Goal: Task Accomplishment & Management: Use online tool/utility

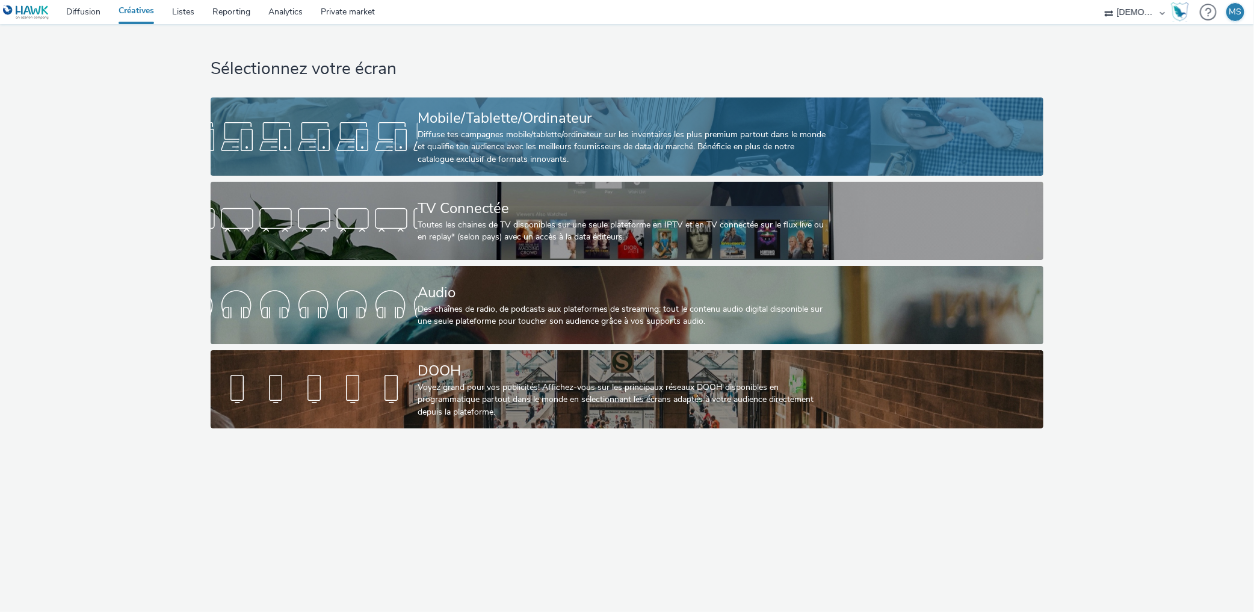
click at [500, 103] on div "Mobile/Tablette/Ordinateur Diffuse tes campagnes mobile/tablette/ordinateur sur…" at bounding box center [624, 136] width 414 height 78
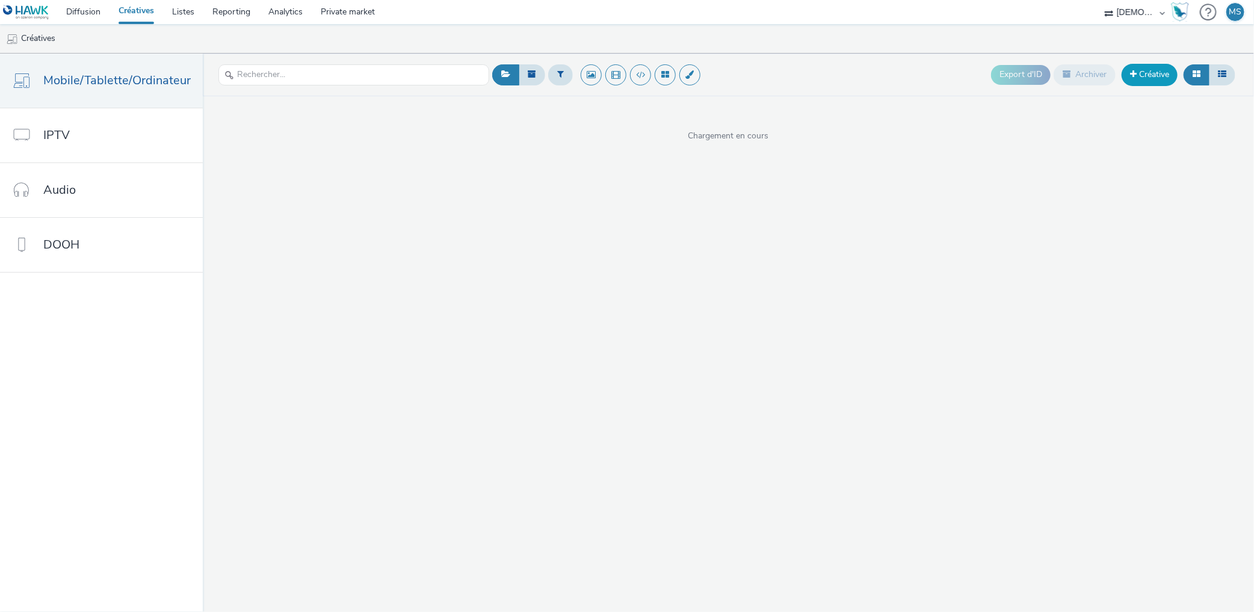
click at [1159, 85] on link "Créative" at bounding box center [1149, 75] width 56 height 22
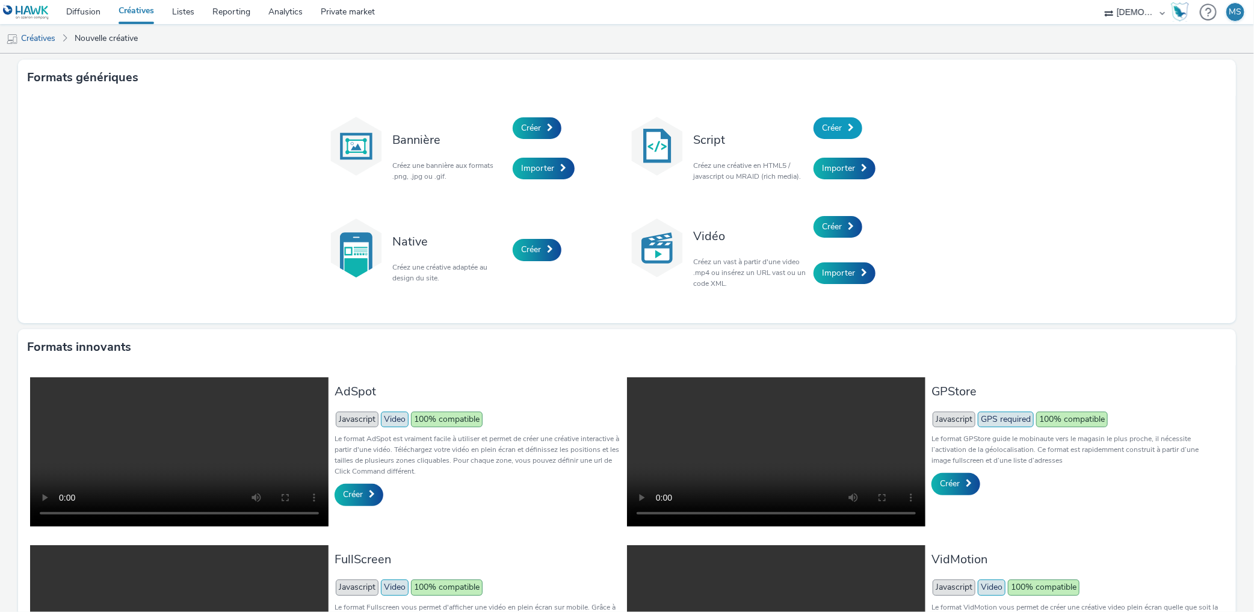
click at [822, 123] on span "Créer" at bounding box center [832, 127] width 20 height 11
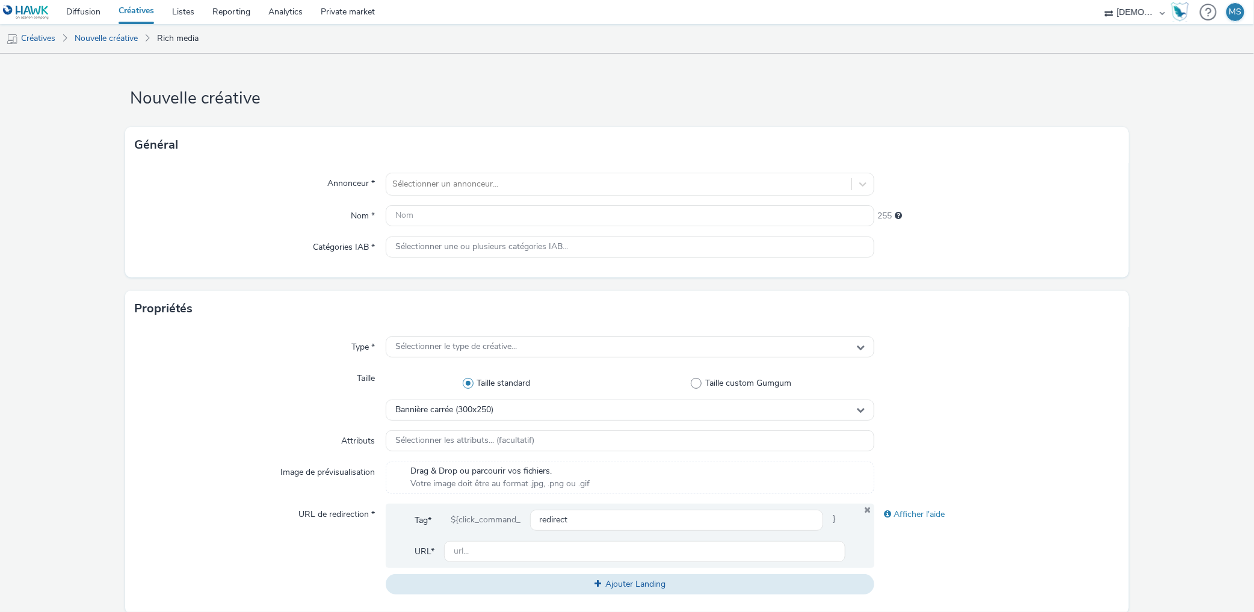
click at [144, 17] on link "Créatives" at bounding box center [136, 12] width 54 height 24
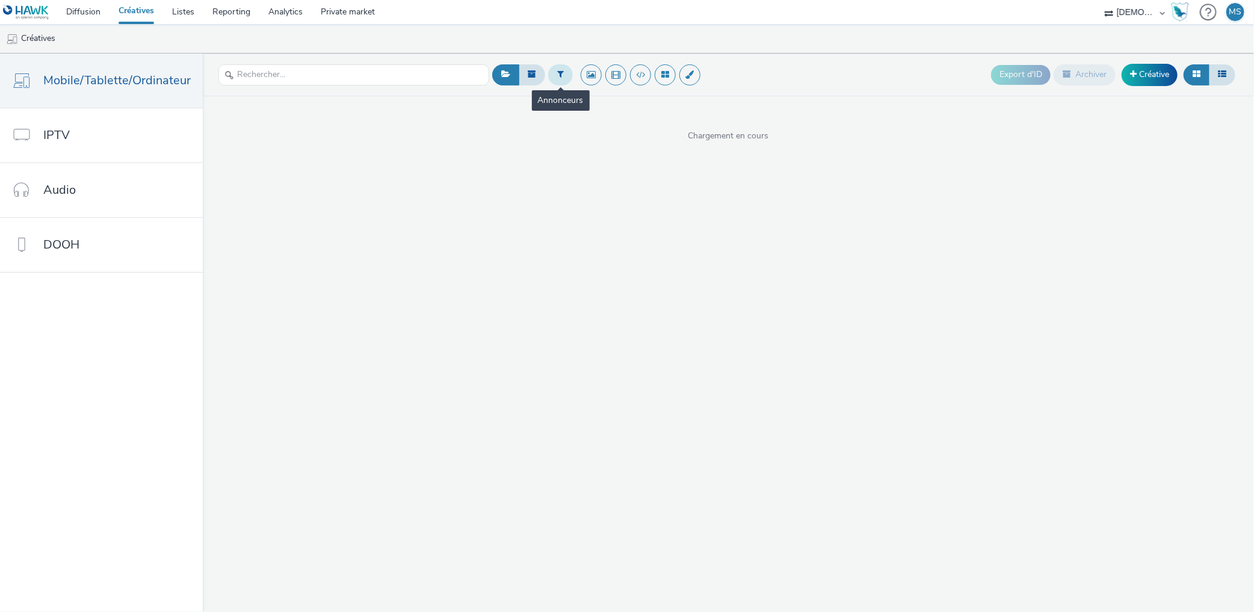
click at [554, 79] on button at bounding box center [560, 74] width 25 height 20
click at [603, 82] on div at bounding box center [621, 79] width 85 height 14
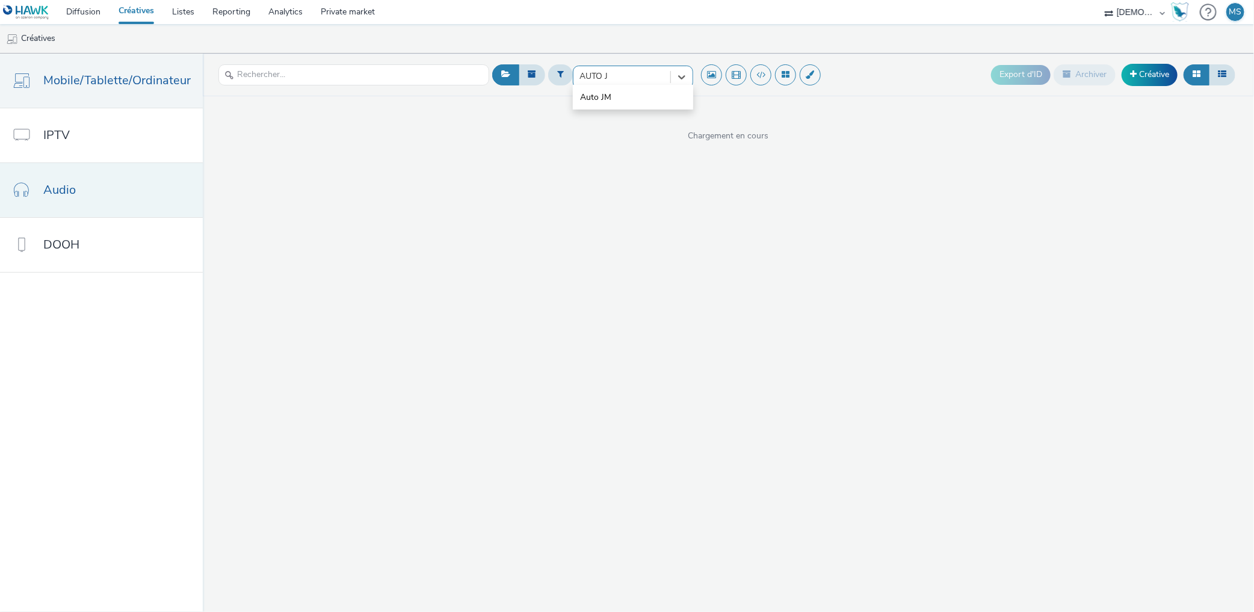
type input "AUTO"
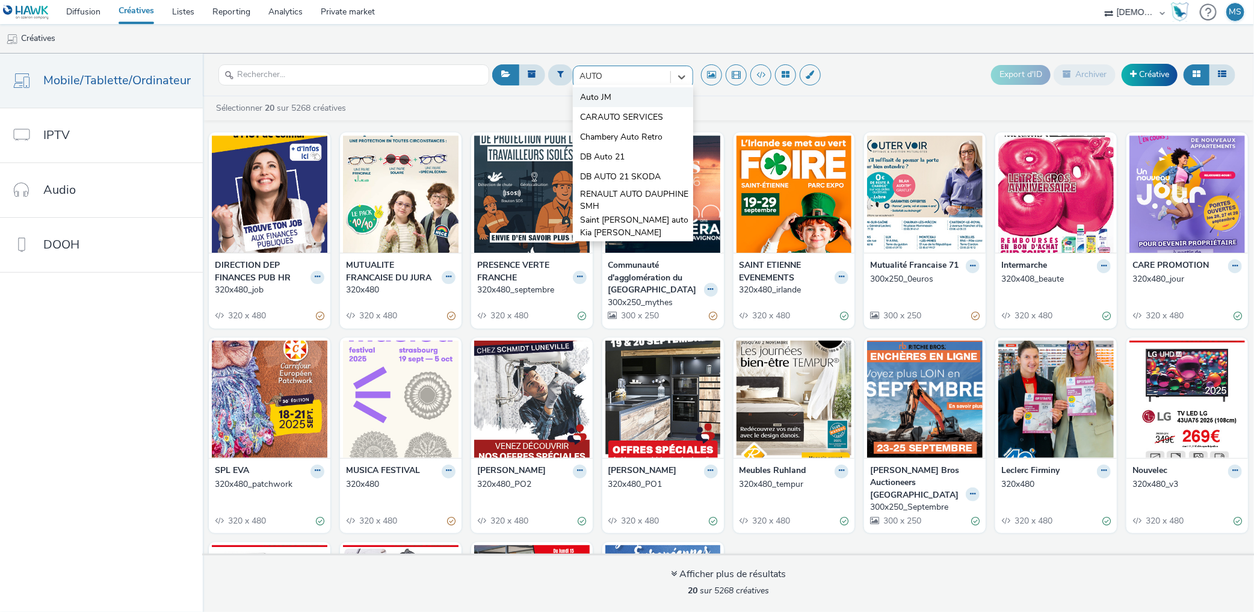
click at [588, 98] on span "Auto JM" at bounding box center [595, 97] width 31 height 12
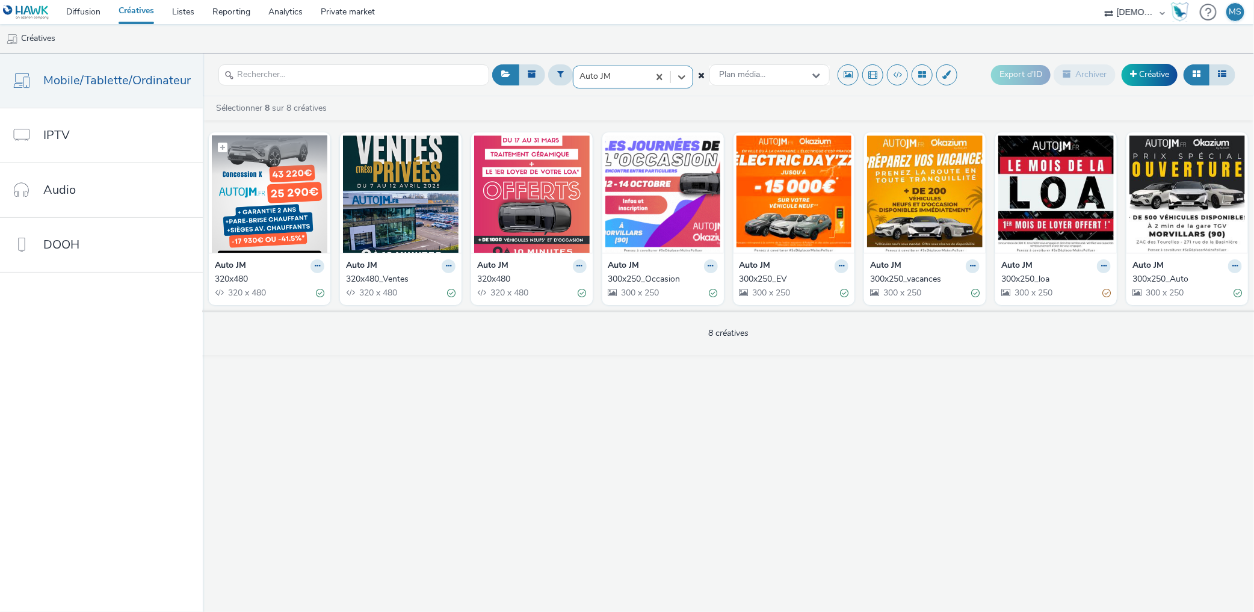
click at [251, 185] on img at bounding box center [269, 193] width 115 height 117
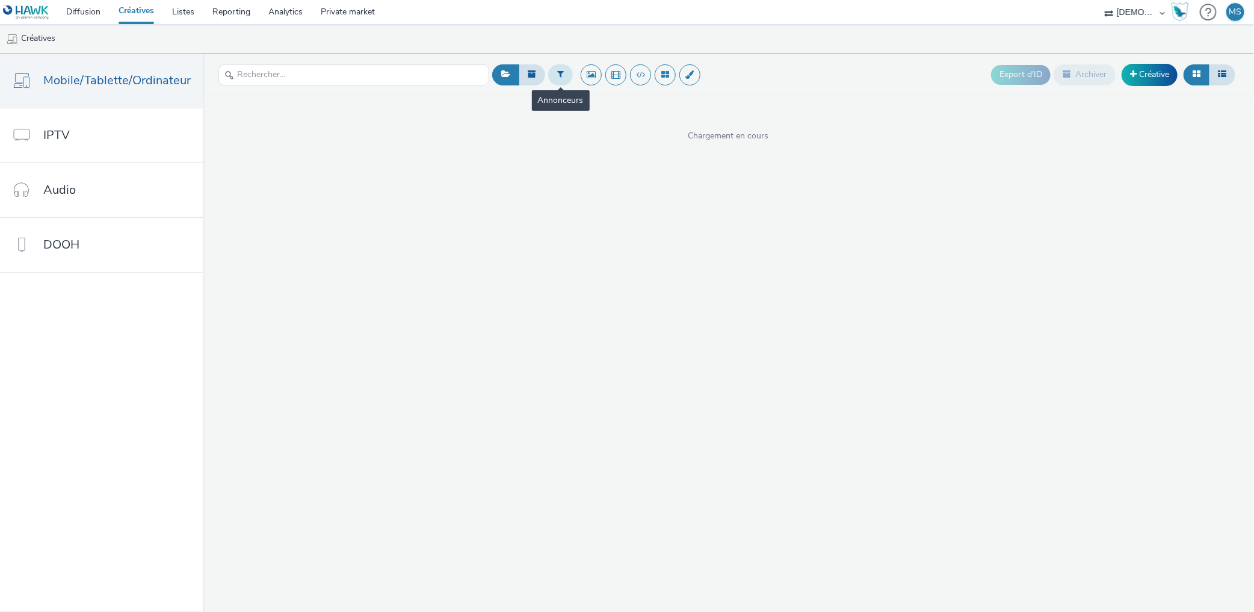
click at [561, 79] on button at bounding box center [560, 74] width 25 height 20
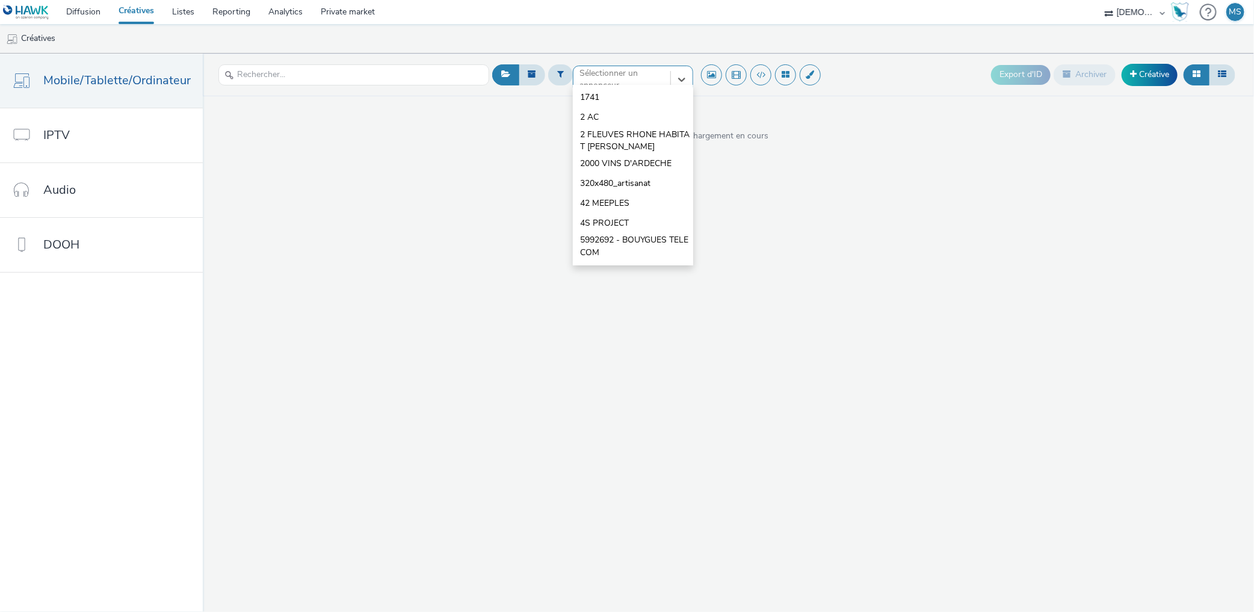
click at [579, 75] on input "text" at bounding box center [580, 79] width 2 height 12
type input "AUTO"
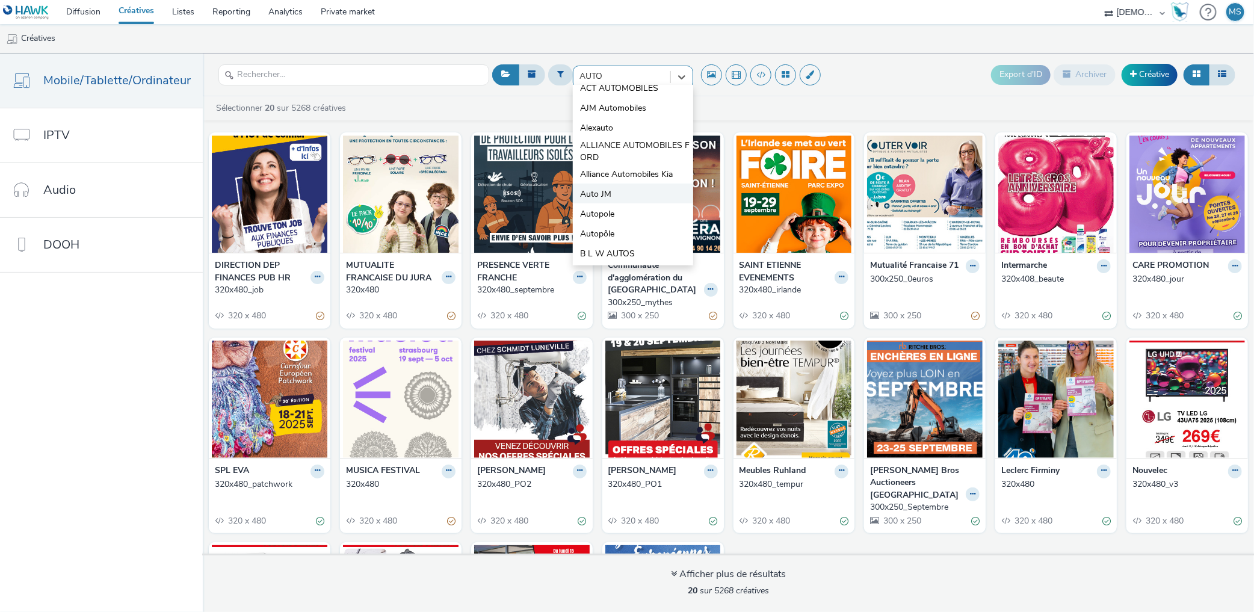
click at [605, 195] on span "Auto JM" at bounding box center [595, 194] width 31 height 12
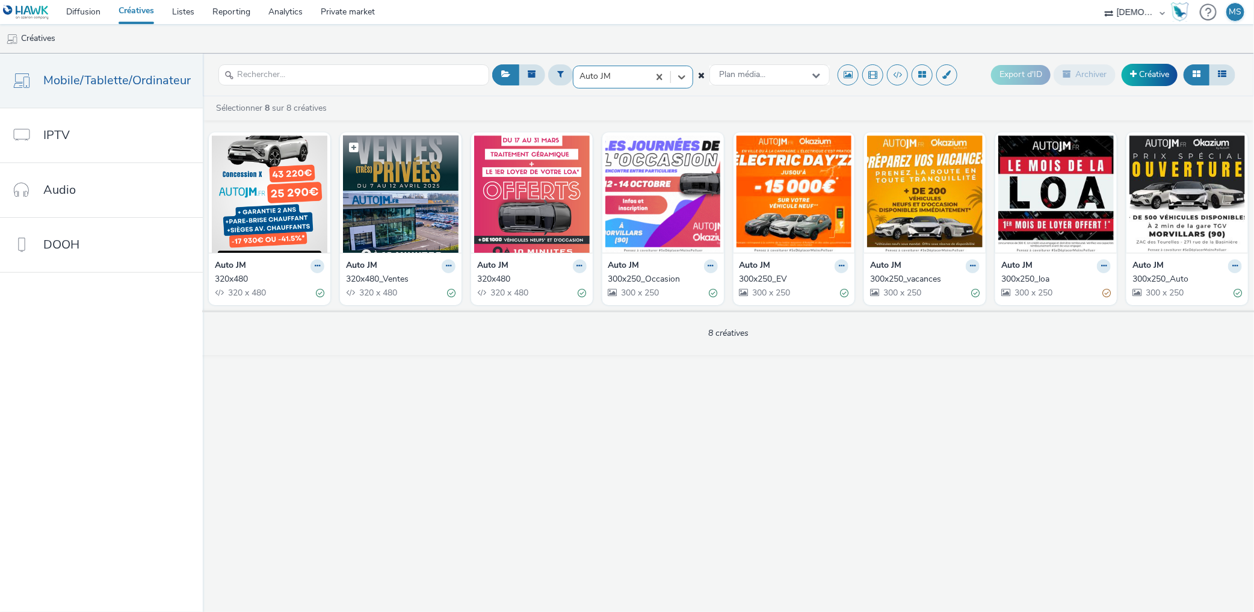
click at [389, 239] on img at bounding box center [400, 193] width 115 height 117
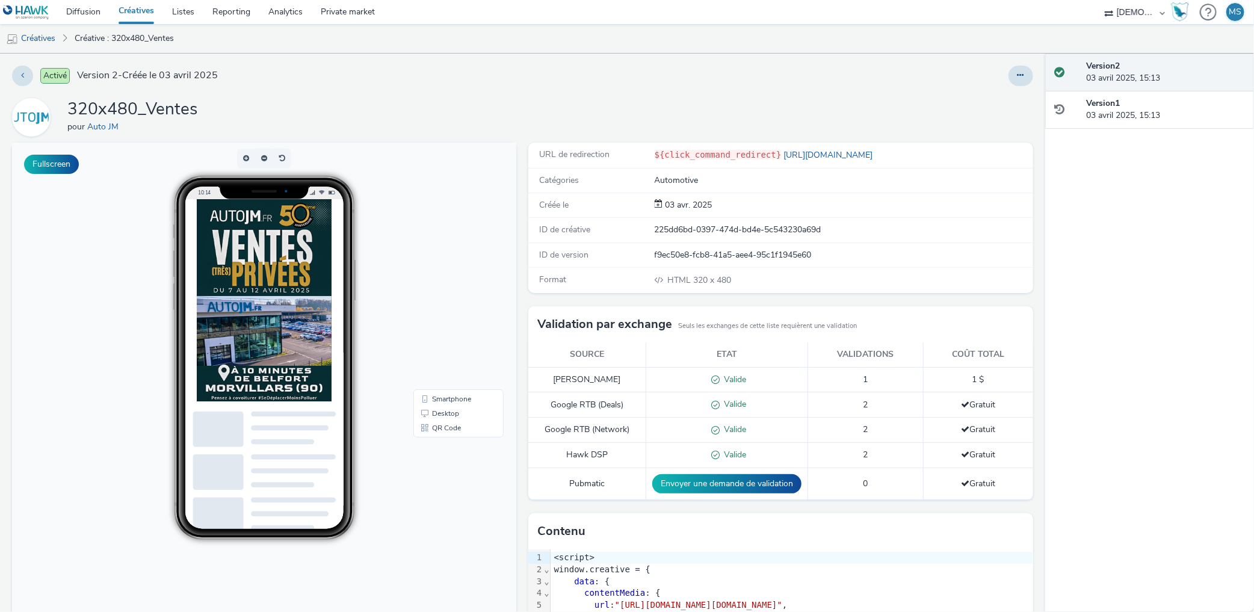
click at [146, 18] on link "Créatives" at bounding box center [136, 12] width 54 height 24
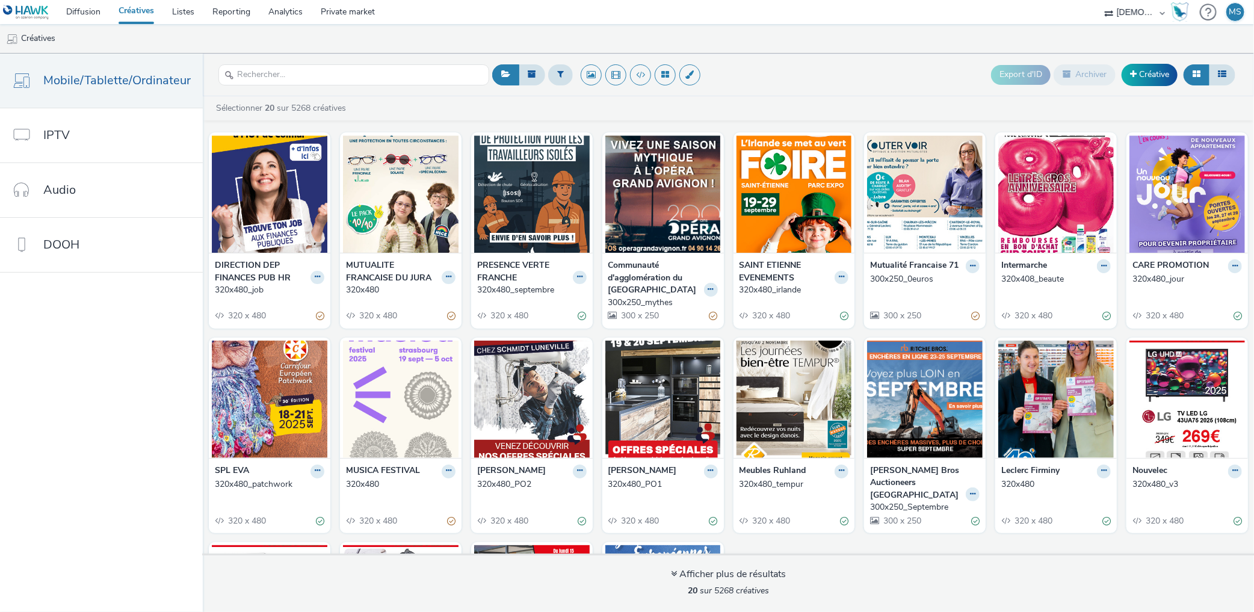
click at [70, 496] on nav "Mobile/Tablette/Ordinateur IPTV Audio DOOH" at bounding box center [101, 333] width 203 height 558
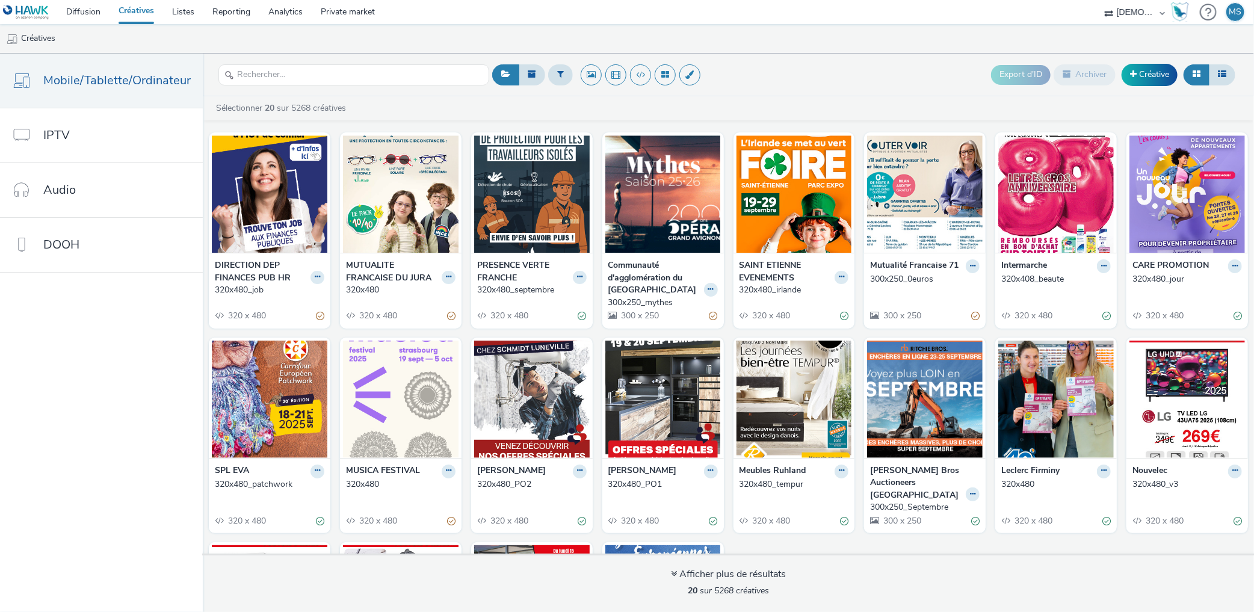
click at [155, 478] on nav "Mobile/Tablette/Ordinateur IPTV Audio DOOH" at bounding box center [101, 333] width 203 height 558
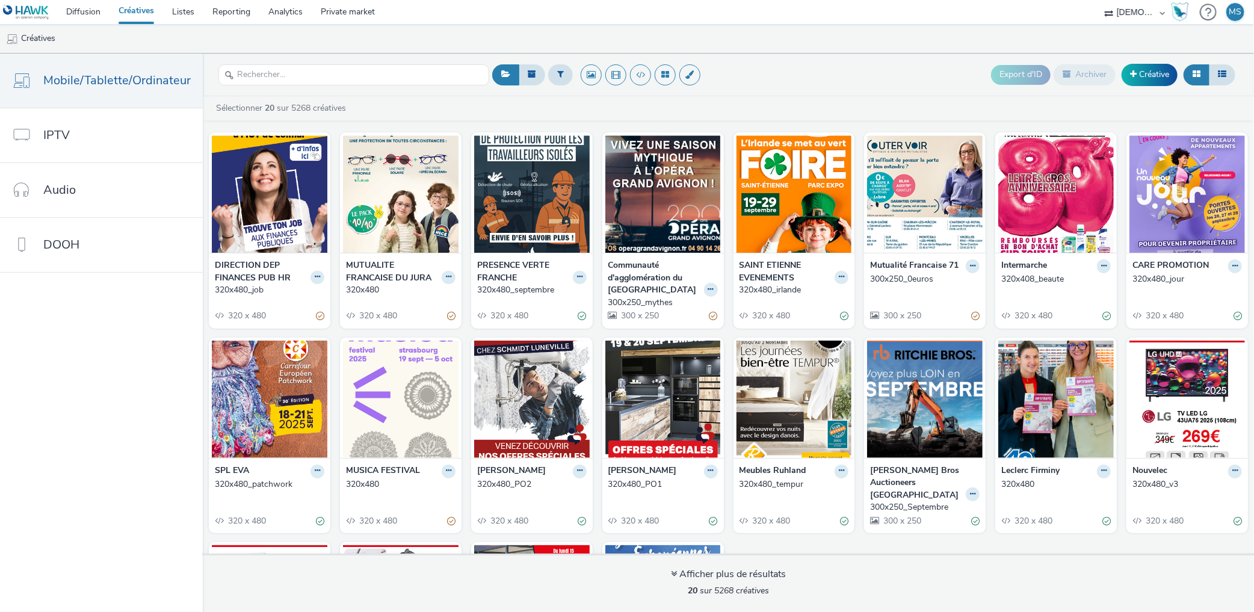
click at [544, 72] on div at bounding box center [598, 74] width 219 height 29
click at [551, 73] on button at bounding box center [560, 74] width 25 height 20
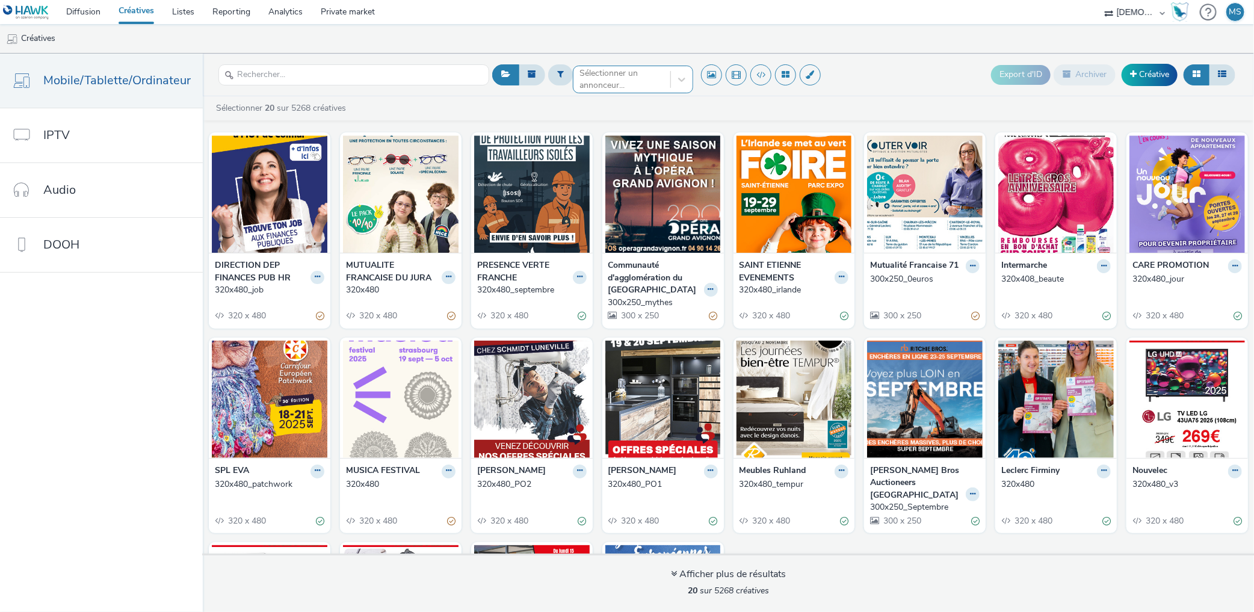
click at [633, 69] on div "Sélectionner un annonceur..." at bounding box center [621, 79] width 85 height 25
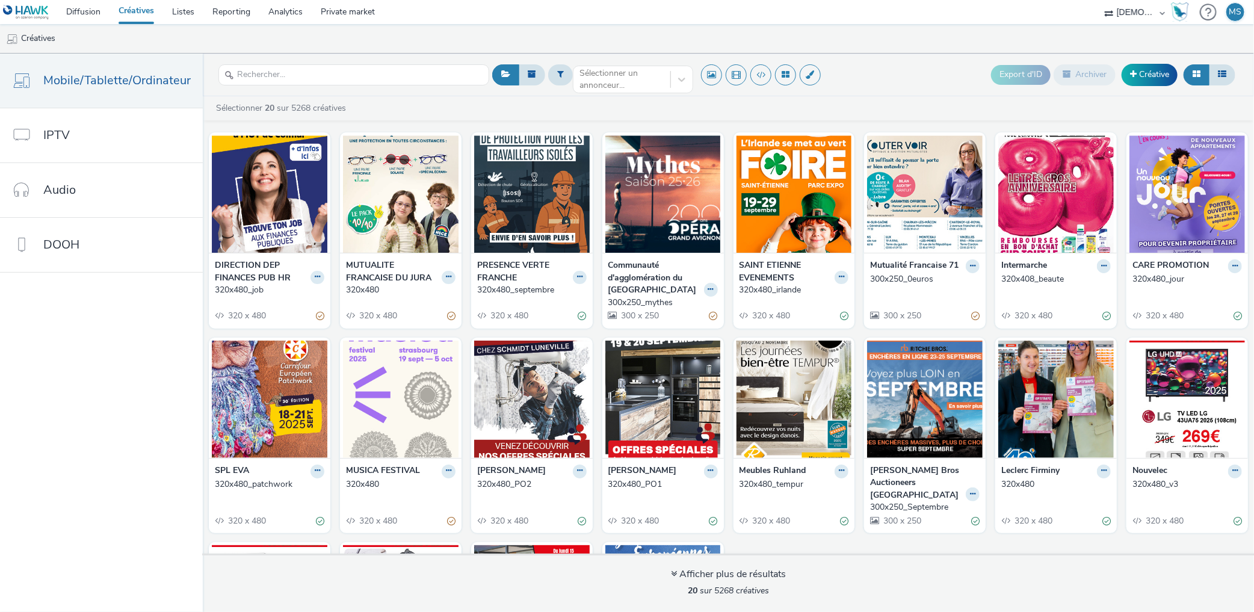
click at [101, 531] on nav "Mobile/Tablette/Ordinateur IPTV Audio DOOH" at bounding box center [101, 333] width 203 height 558
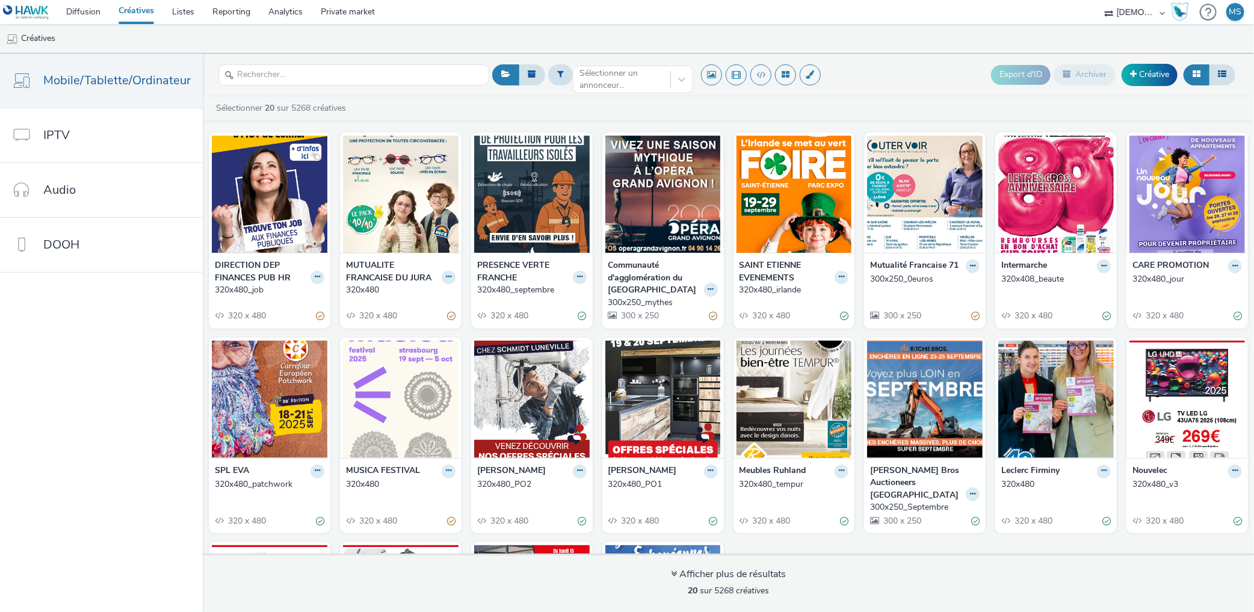
click at [59, 359] on nav "Mobile/Tablette/Ordinateur IPTV Audio DOOH" at bounding box center [101, 333] width 203 height 558
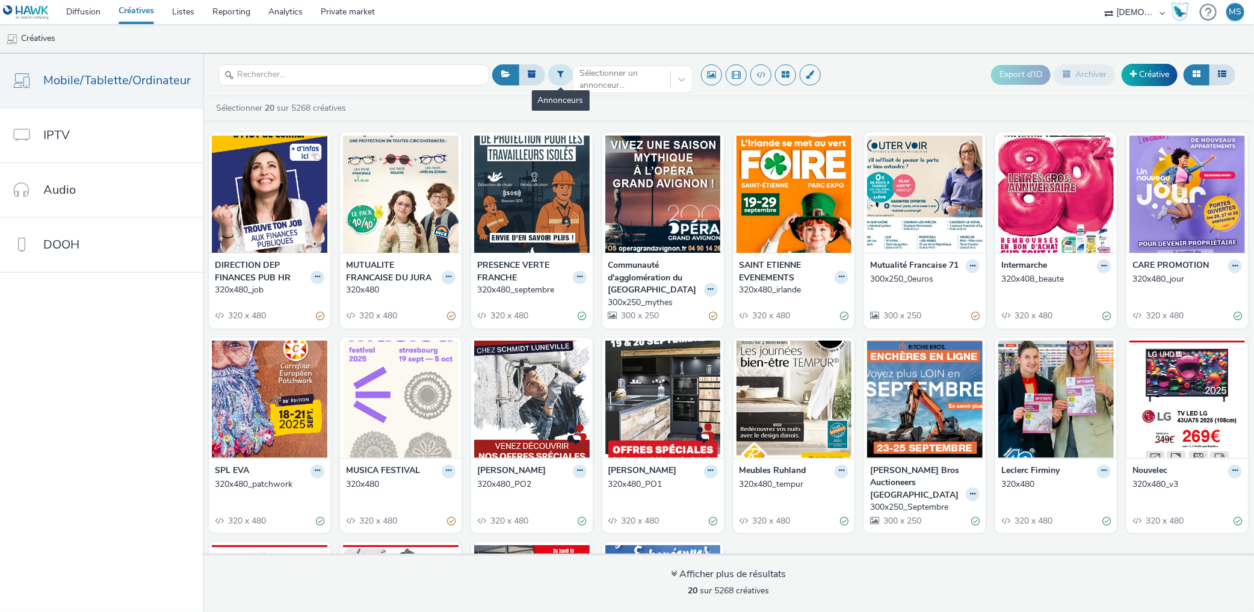
click at [557, 71] on icon at bounding box center [560, 74] width 7 height 8
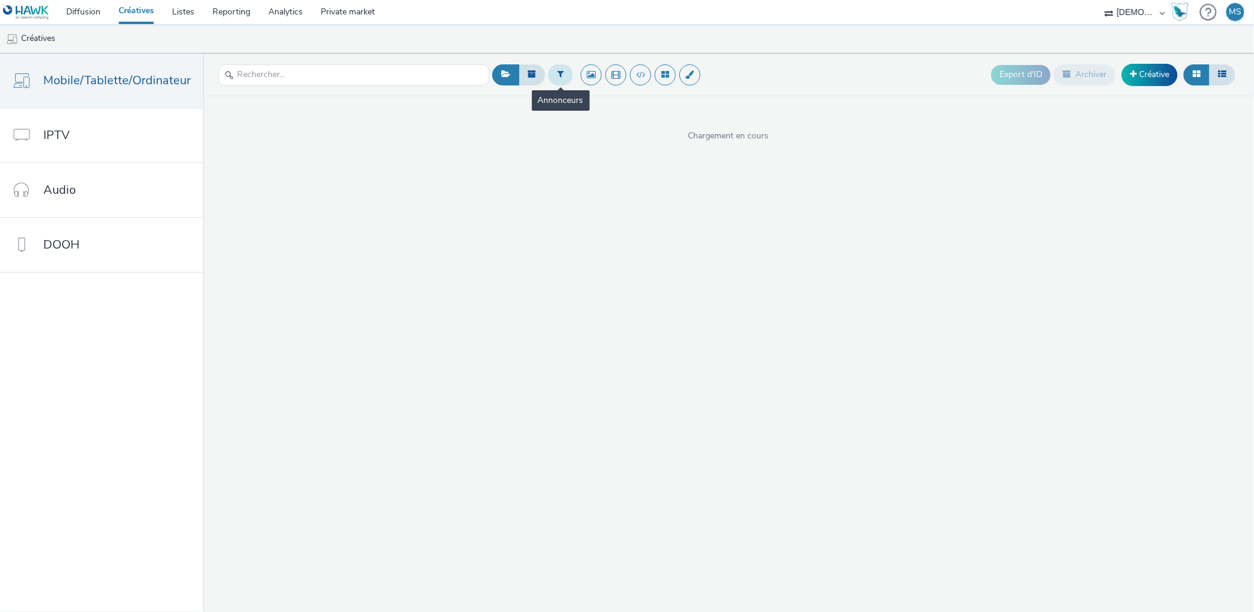
click at [557, 71] on icon at bounding box center [560, 74] width 7 height 8
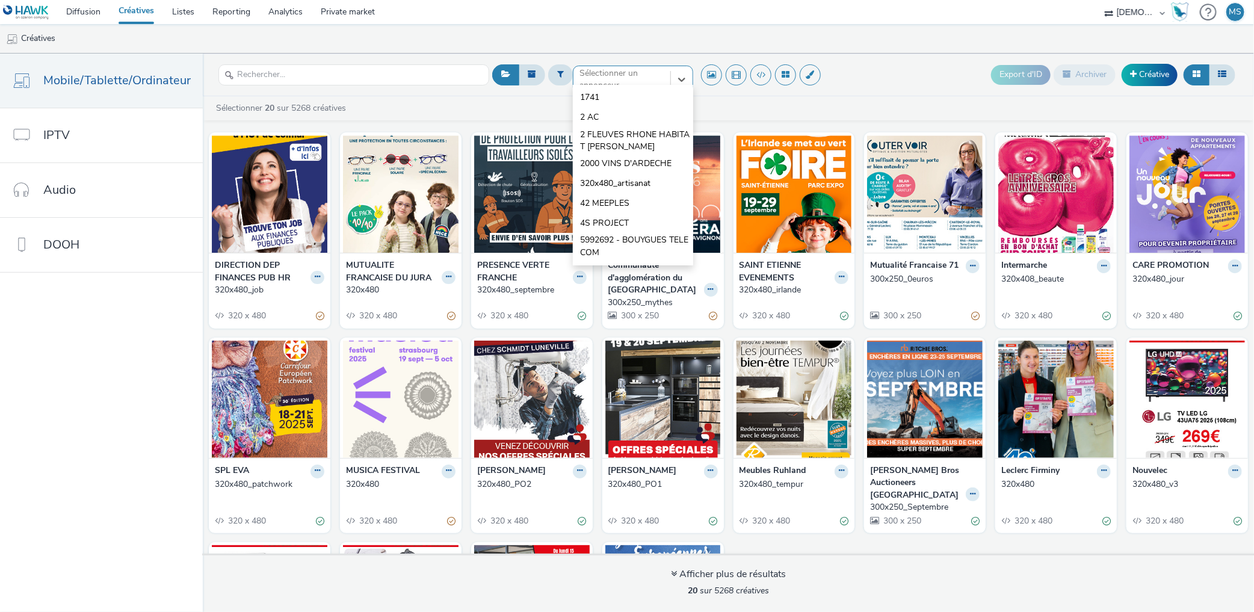
click at [575, 85] on div "option 1741 focused, 1 of 10. 10 results available. Use Up and Down to choose o…" at bounding box center [633, 75] width 120 height 19
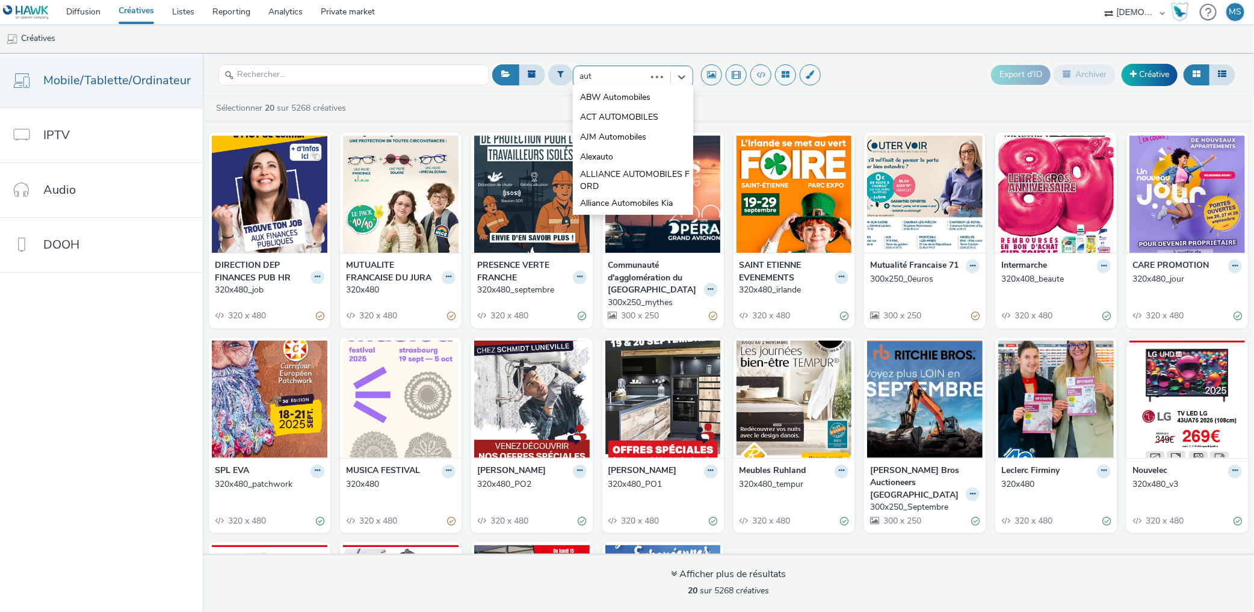
type input "auto"
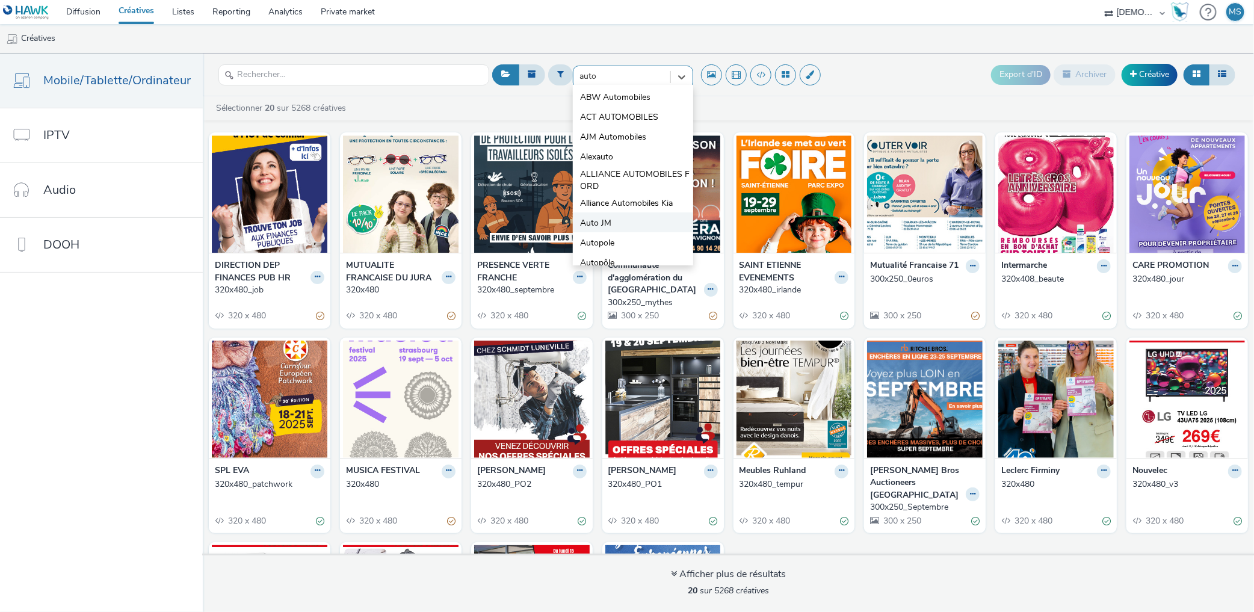
click at [641, 221] on li "Auto JM" at bounding box center [633, 222] width 120 height 20
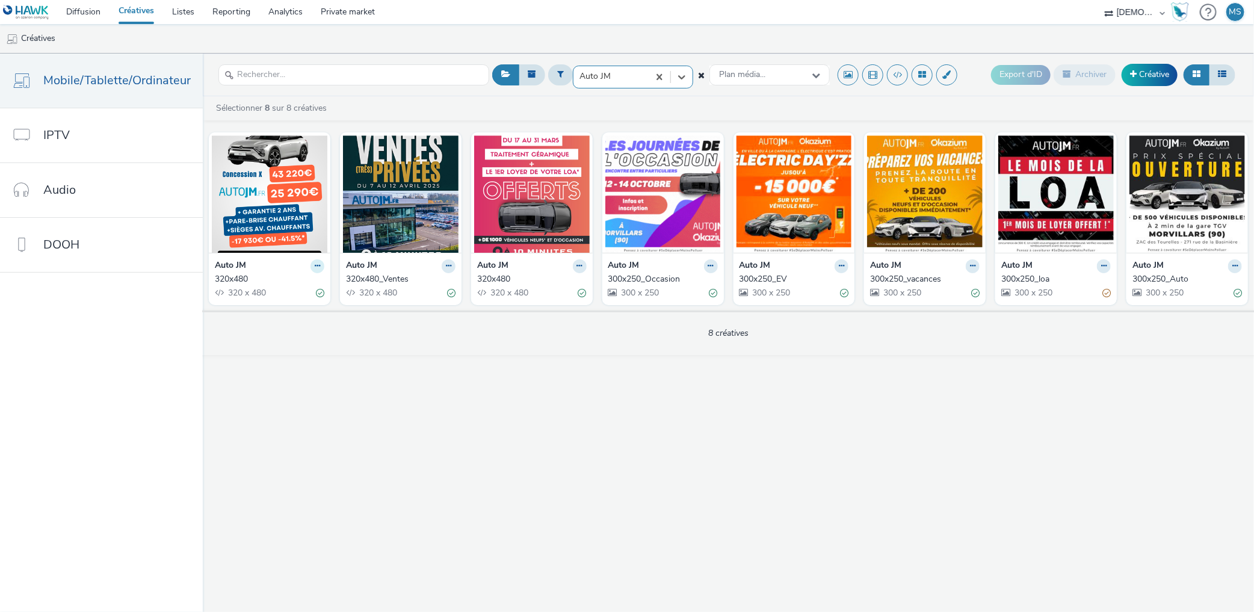
click at [315, 262] on icon at bounding box center [317, 265] width 5 height 7
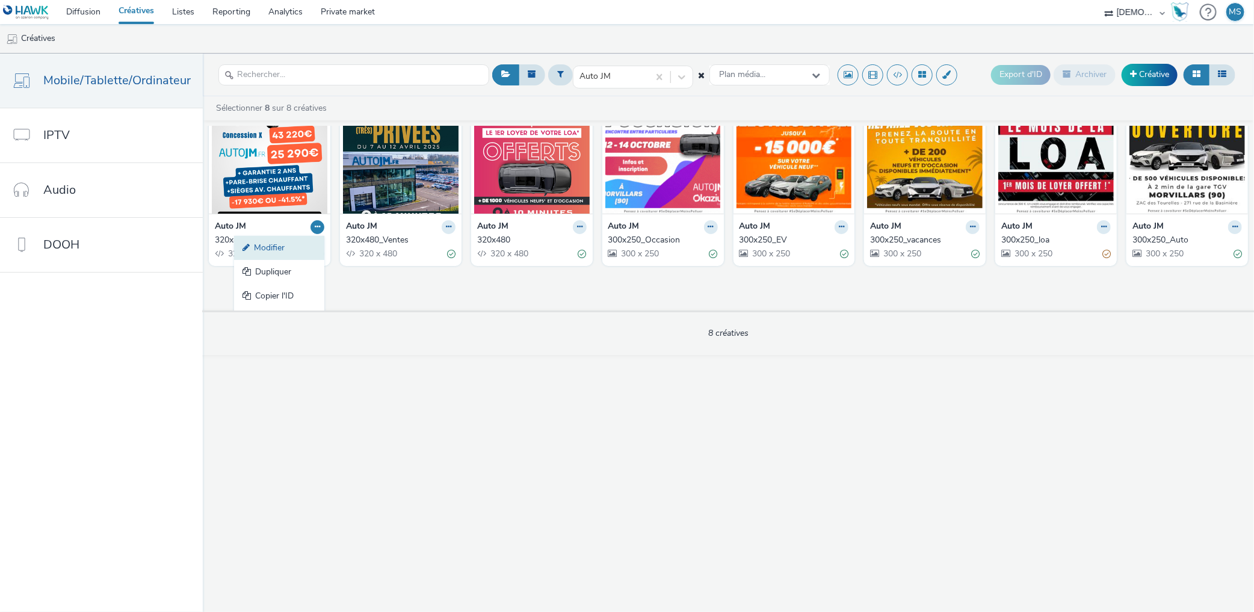
scroll to position [61, 0]
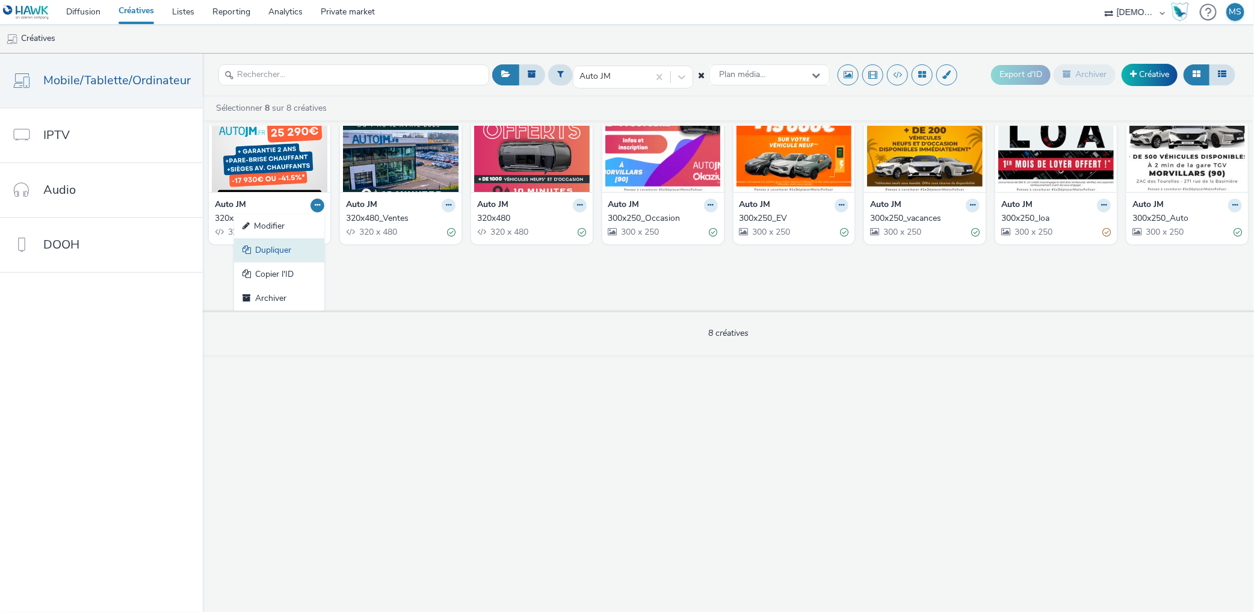
click at [254, 245] on link "Dupliquer" at bounding box center [279, 250] width 90 height 24
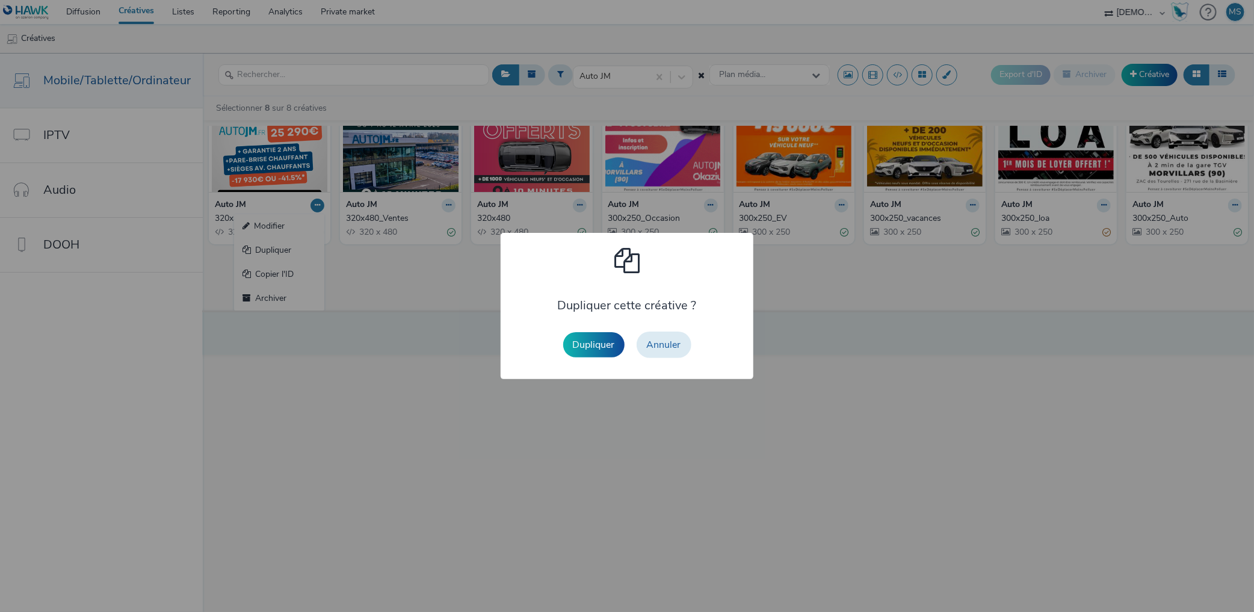
click at [568, 346] on button "Dupliquer" at bounding box center [593, 344] width 61 height 25
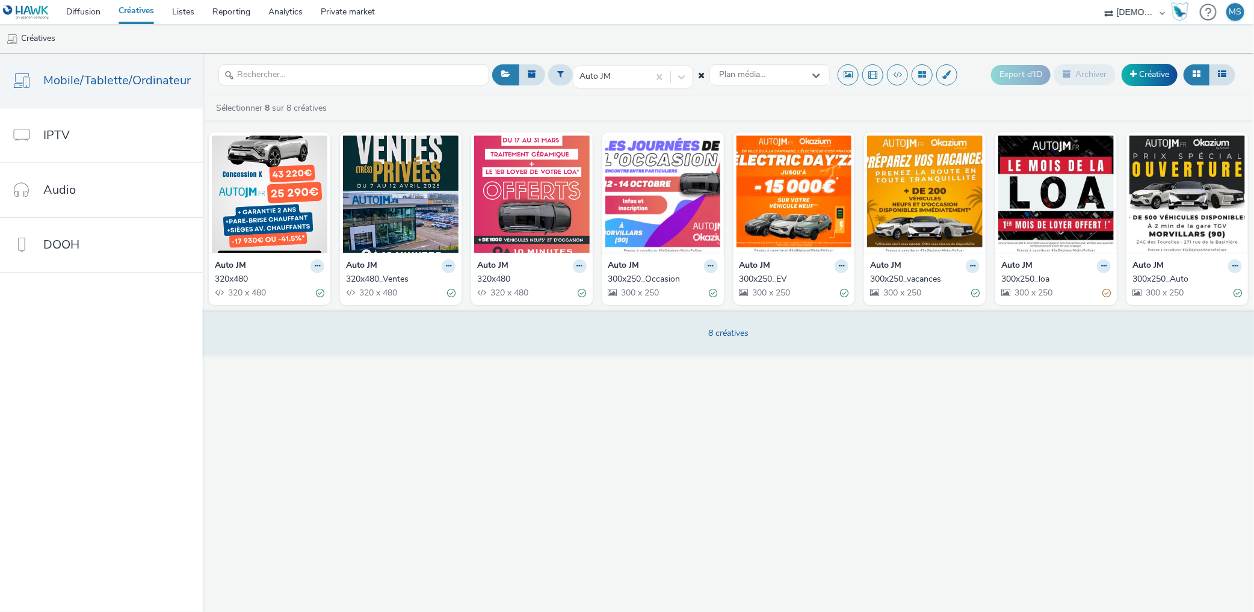
scroll to position [0, 0]
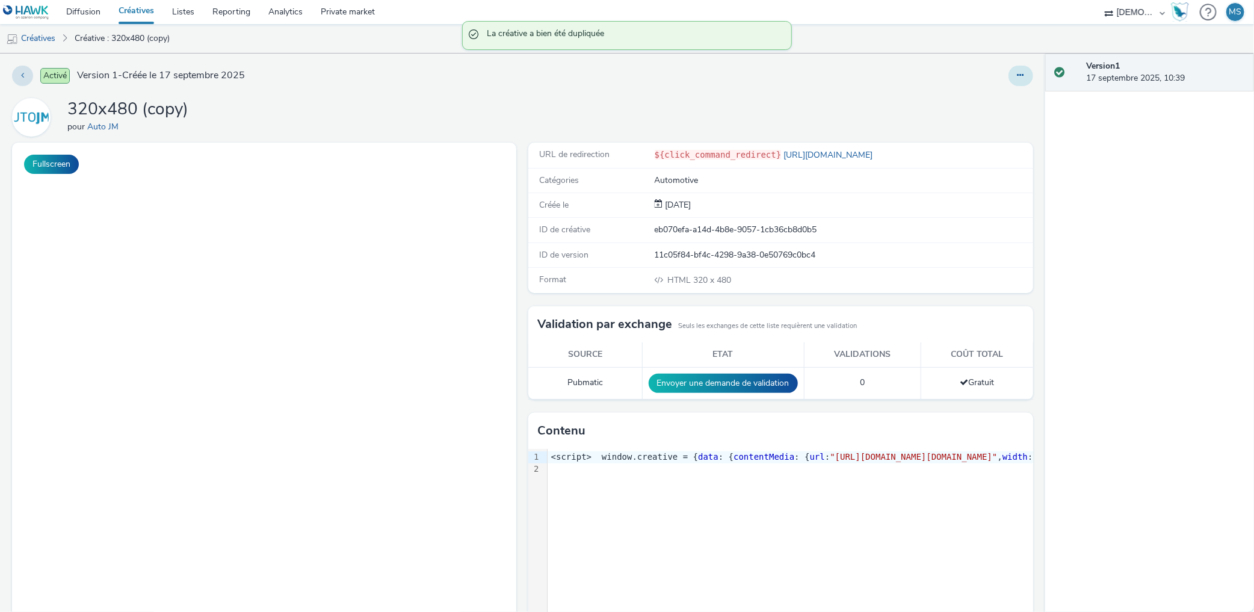
click at [1018, 80] on button at bounding box center [1020, 76] width 25 height 20
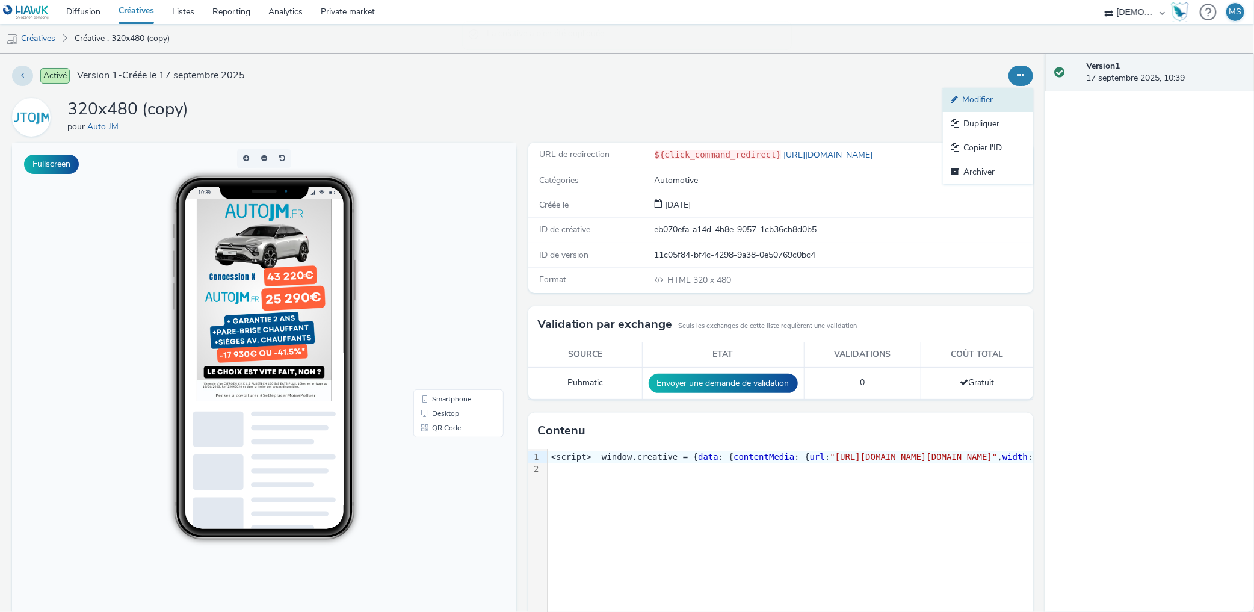
click at [1008, 97] on link "Modifier" at bounding box center [988, 100] width 90 height 24
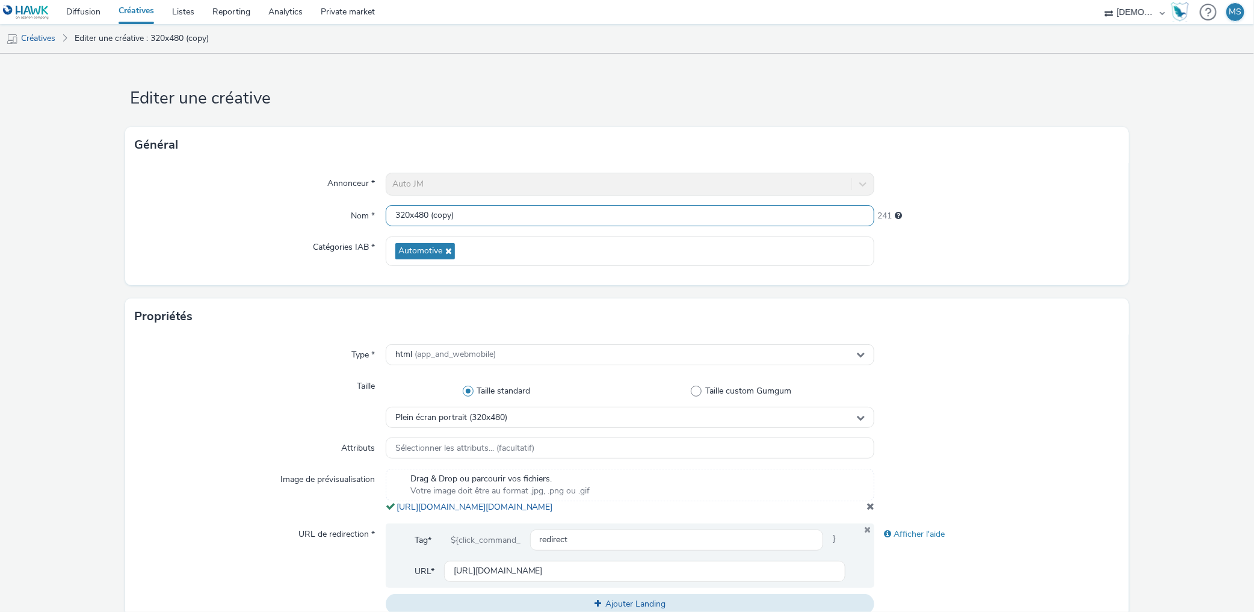
drag, startPoint x: 426, startPoint y: 217, endPoint x: 629, endPoint y: 209, distance: 203.4
click at [629, 209] on input "320x480 (copy)" at bounding box center [630, 215] width 489 height 21
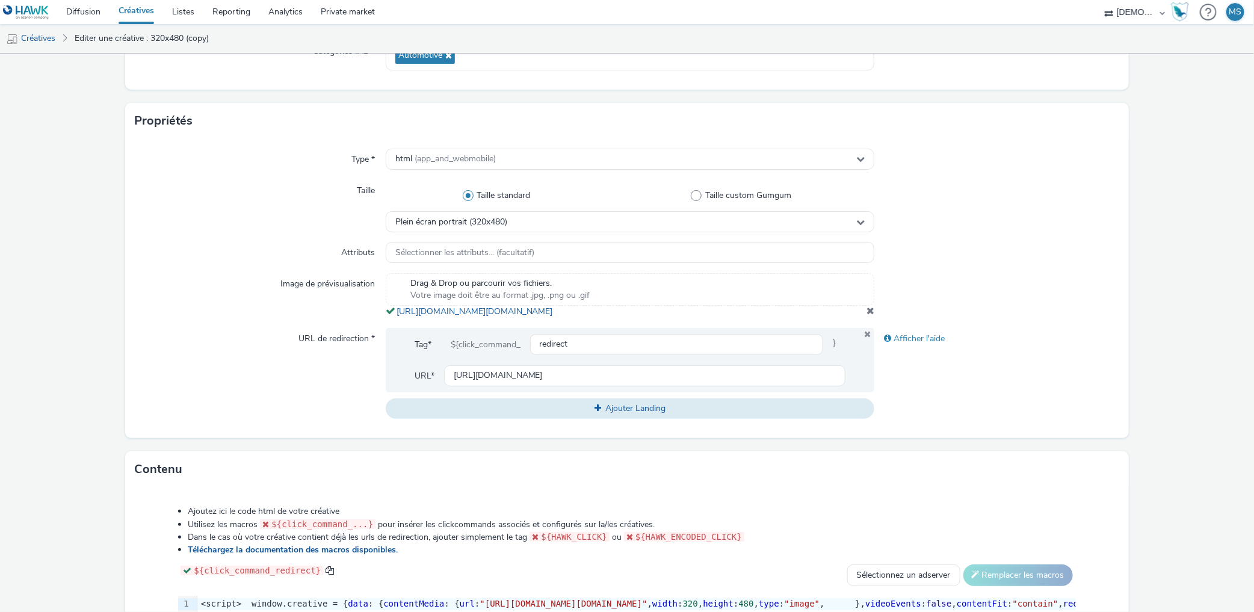
scroll to position [200, 0]
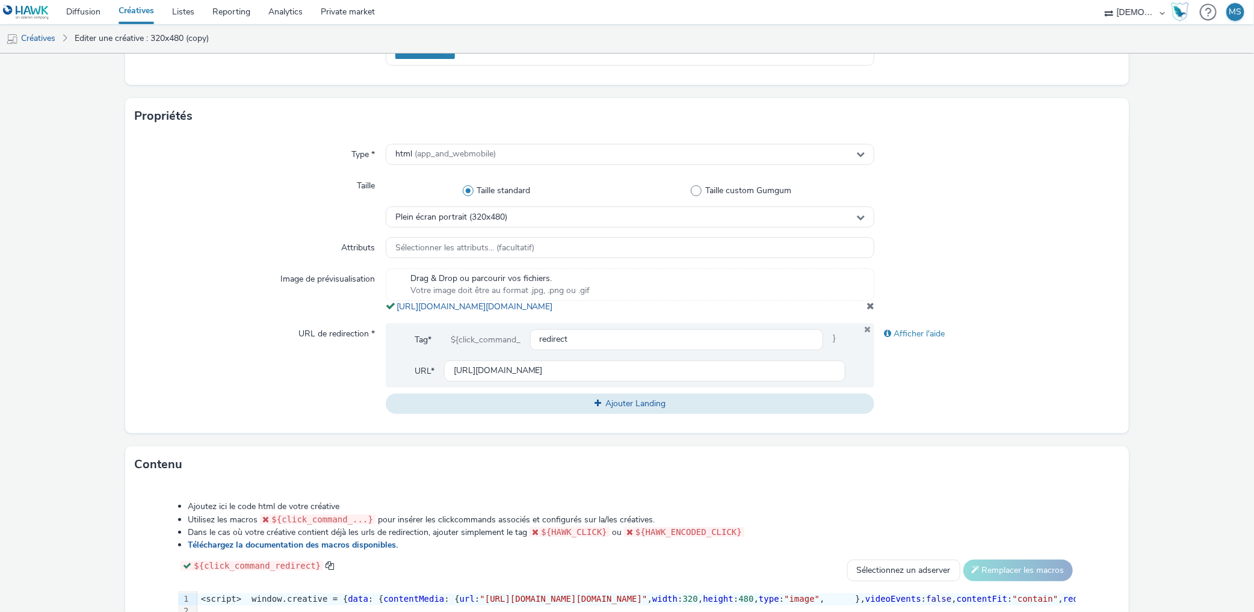
type input "320x480_septembre2025"
click at [866, 310] on span at bounding box center [870, 306] width 8 height 10
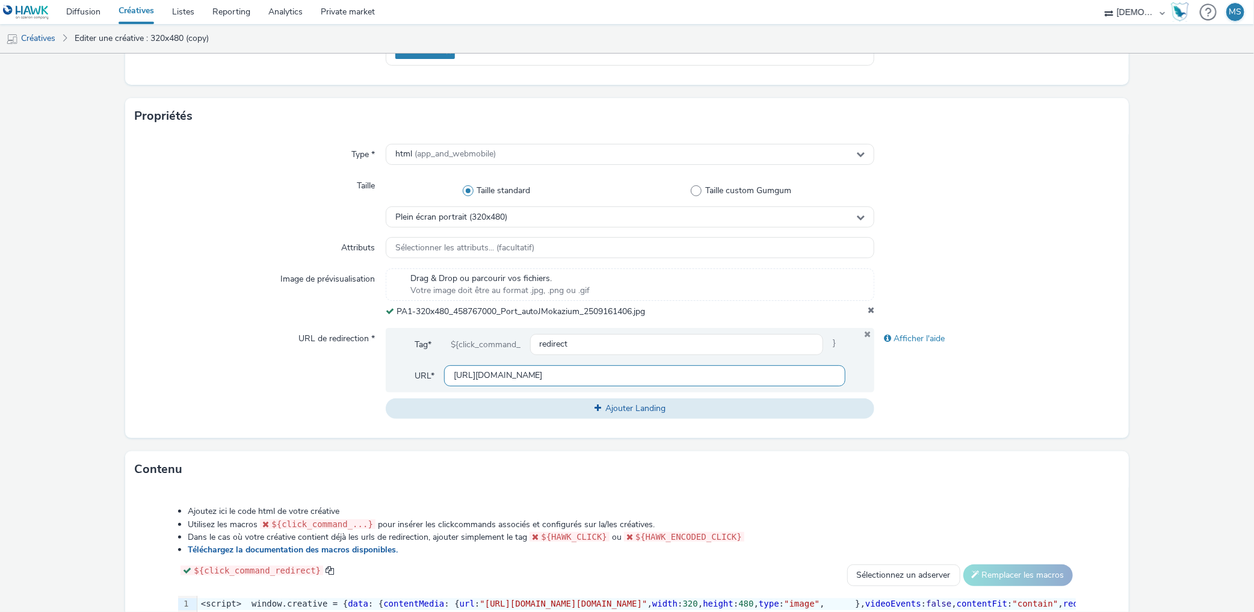
click at [570, 384] on input "[URL][DOMAIN_NAME]" at bounding box center [645, 375] width 402 height 21
paste input "part=EstRep&utm_source=Bannieresite&utm_medium=EstRep&utm_campaign=JoursFrancai…"
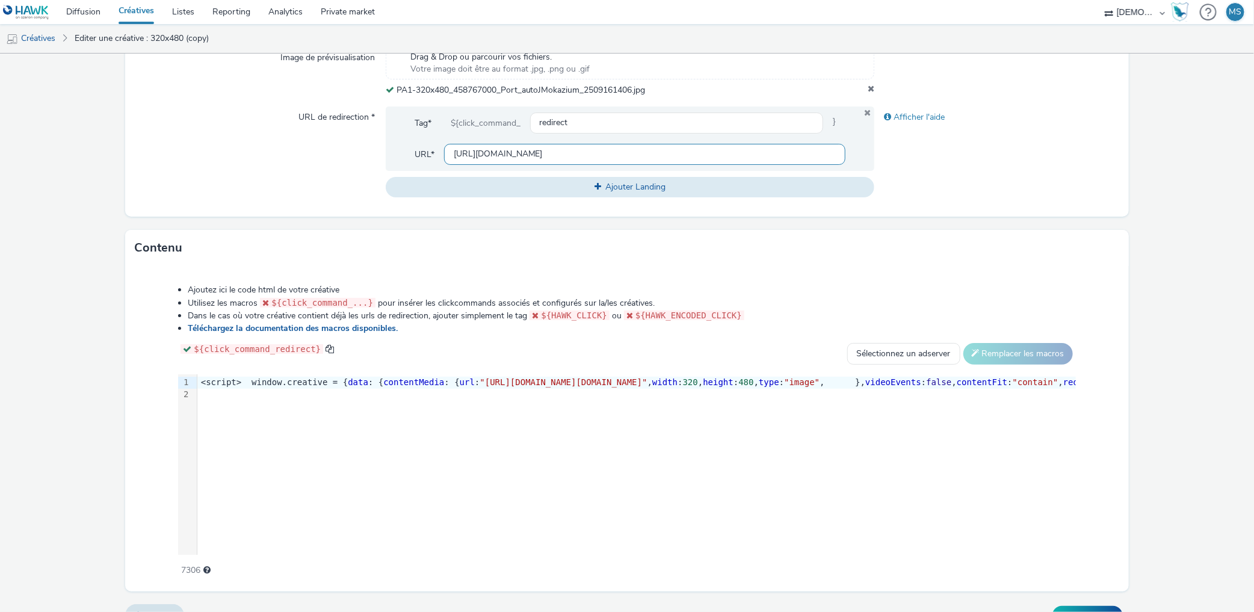
scroll to position [444, 0]
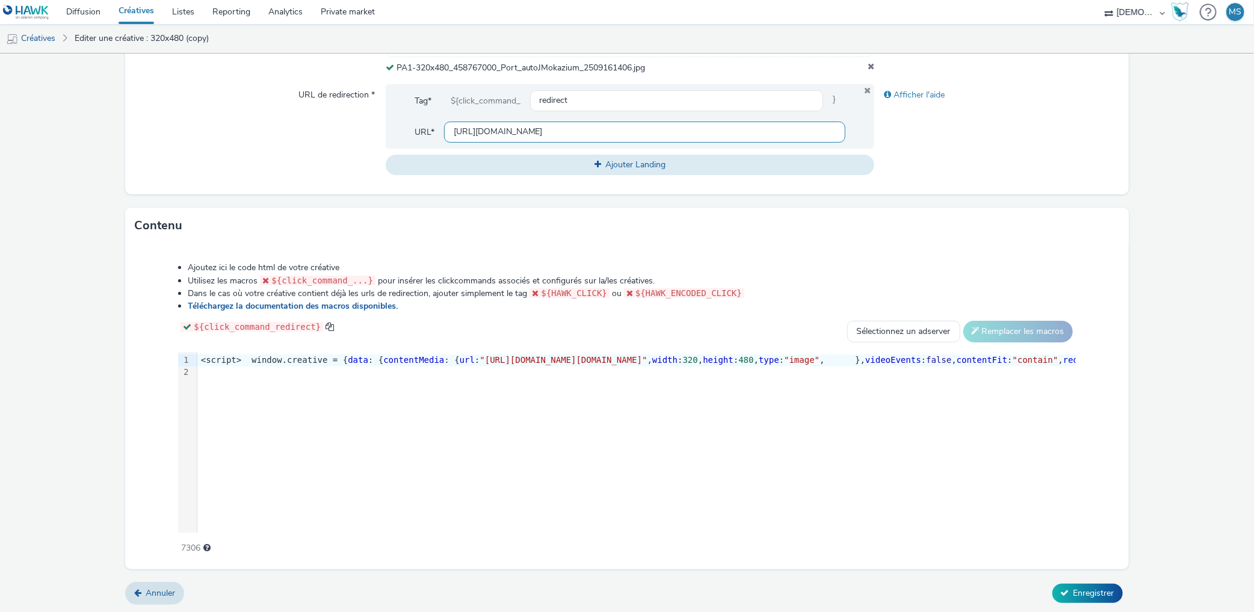
type input "[URL][DOMAIN_NAME]"
click at [1094, 602] on div "Annuler Enregistrer" at bounding box center [626, 593] width 1003 height 22
click at [1092, 587] on span "Enregistrer" at bounding box center [1093, 592] width 41 height 11
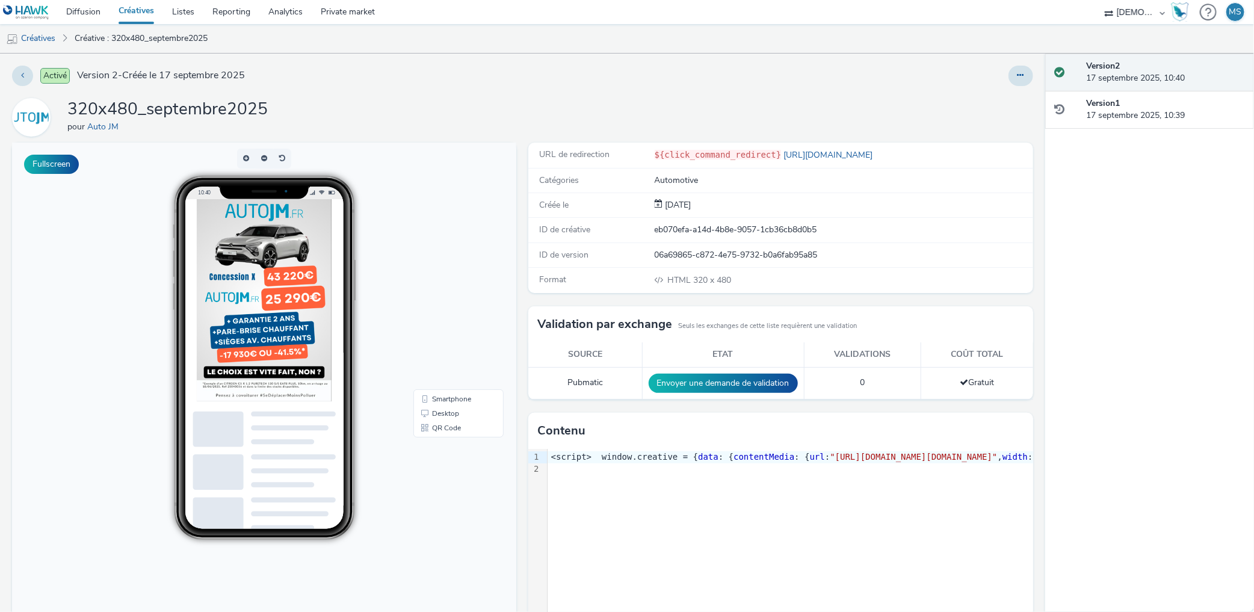
click at [107, 340] on body "10:40 Smartphone Desktop QR Code" at bounding box center [264, 389] width 504 height 493
click at [1008, 81] on button at bounding box center [1020, 76] width 25 height 20
click at [975, 97] on link "Modifier" at bounding box center [988, 100] width 90 height 24
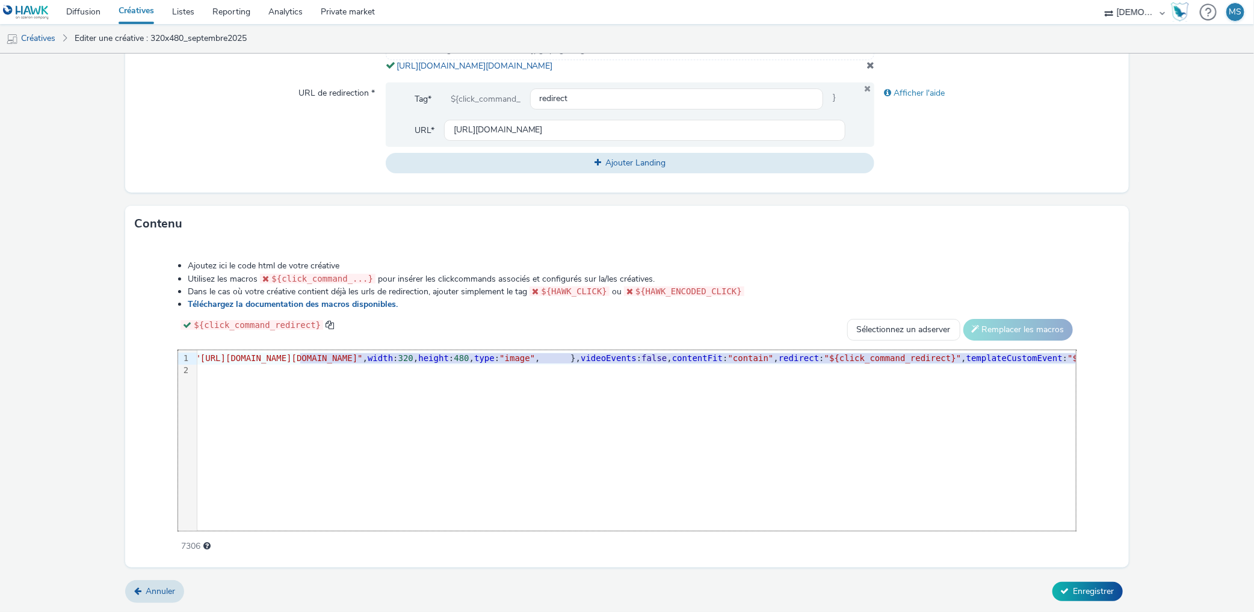
scroll to position [0, 333]
drag, startPoint x: 582, startPoint y: 357, endPoint x: 988, endPoint y: 359, distance: 406.0
click at [313, 359] on span ""[URL][DOMAIN_NAME][DOMAIN_NAME]"" at bounding box center [229, 358] width 167 height 10
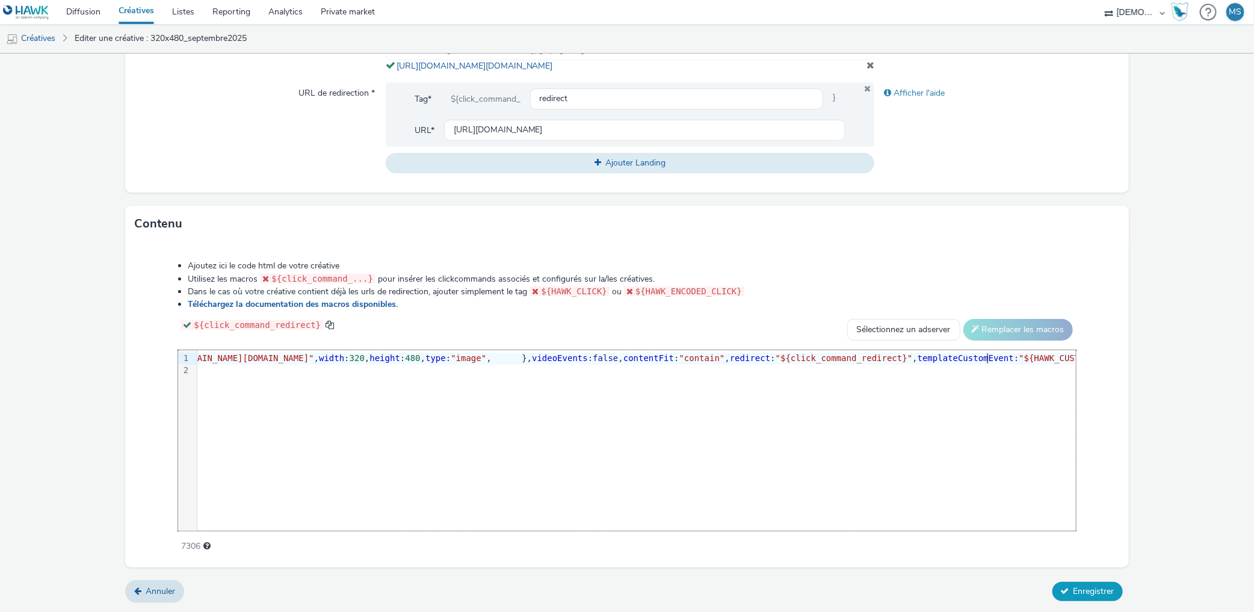
click at [1092, 600] on button "Enregistrer" at bounding box center [1087, 591] width 70 height 19
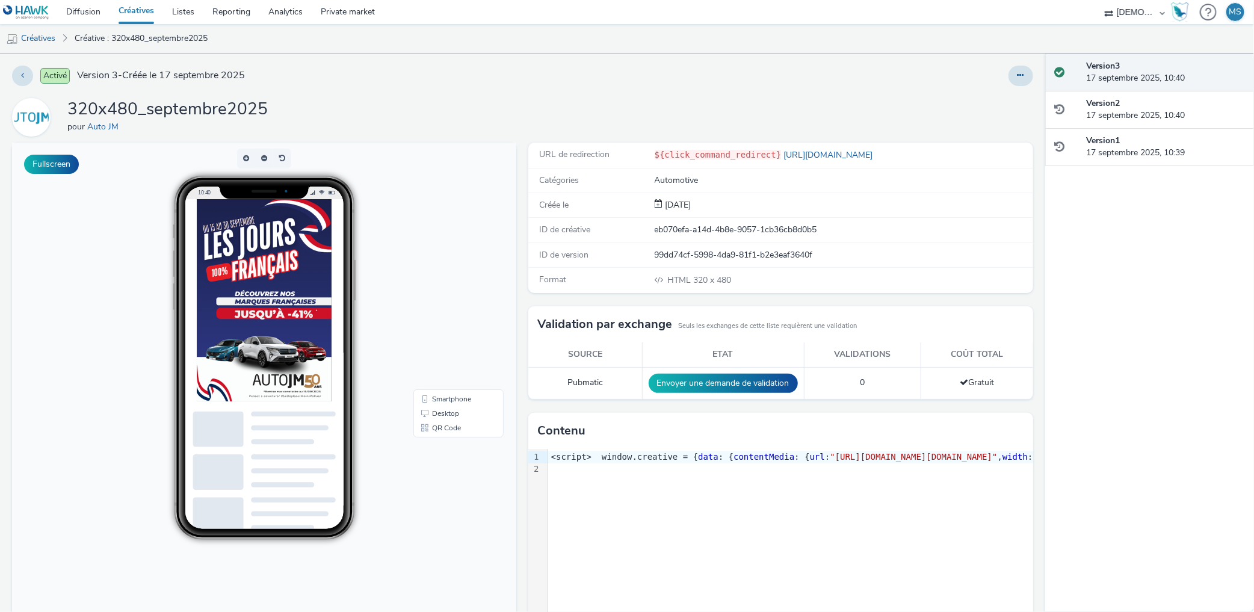
click at [681, 328] on small "Seuls les exchanges de cette liste requièrent une validation" at bounding box center [767, 326] width 179 height 10
click at [1008, 78] on button at bounding box center [1020, 76] width 25 height 20
click at [987, 99] on link "Modifier" at bounding box center [988, 100] width 90 height 24
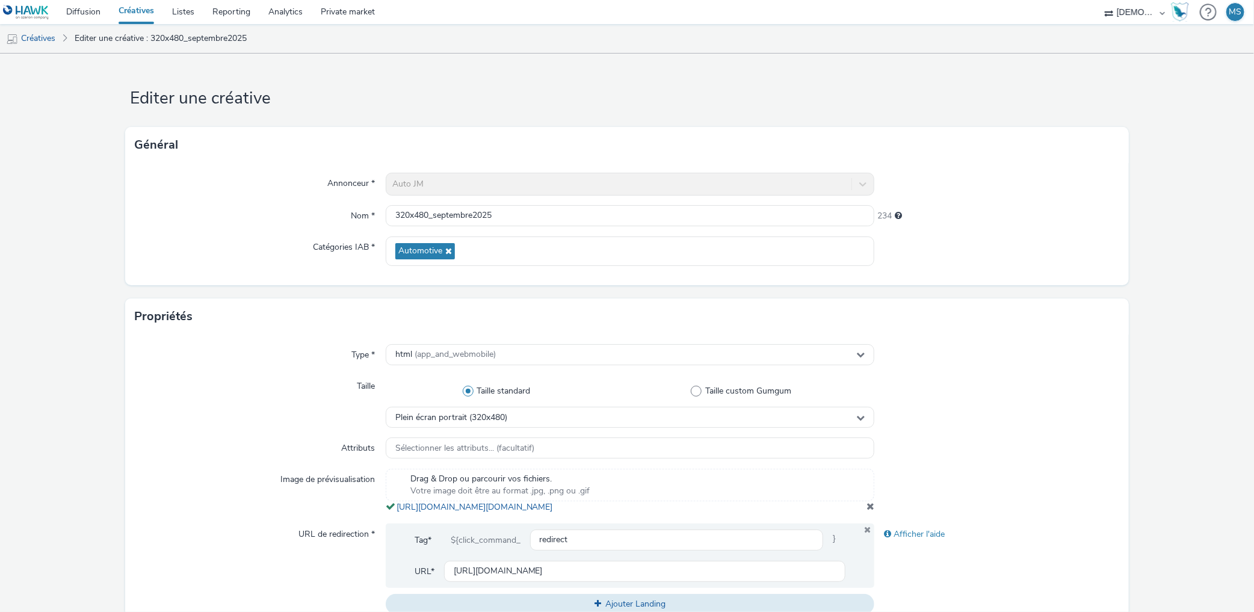
scroll to position [267, 0]
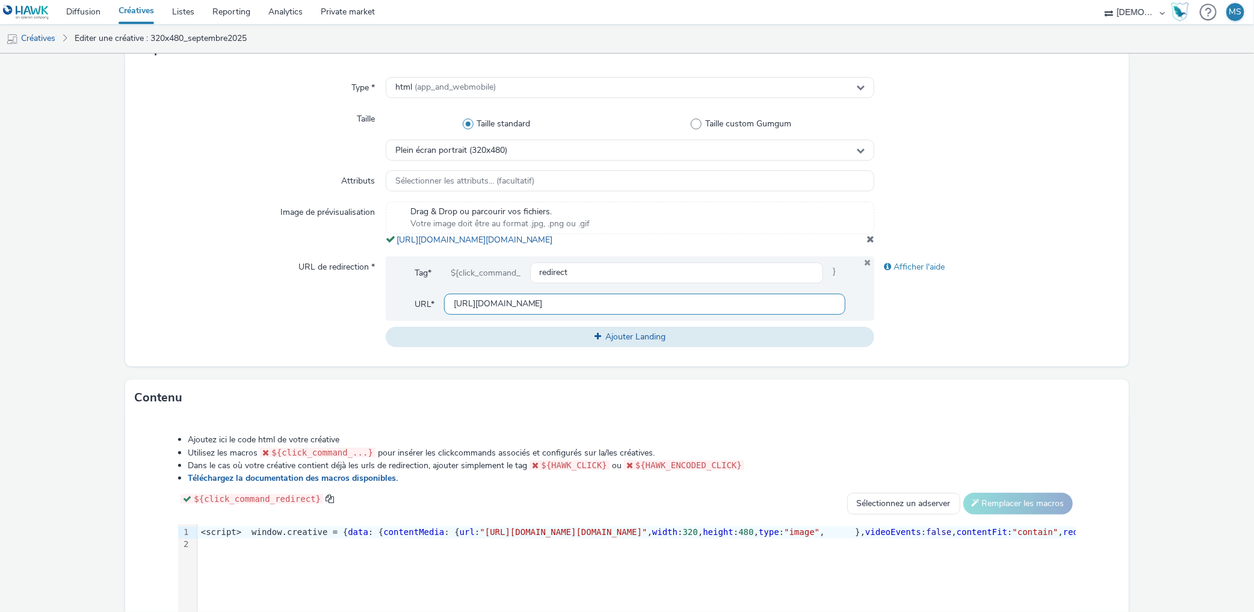
click at [538, 315] on input "[URL][DOMAIN_NAME]" at bounding box center [645, 304] width 402 height 21
paste input "[URL][DOMAIN_NAME]"
type input "[URL][DOMAIN_NAME]"
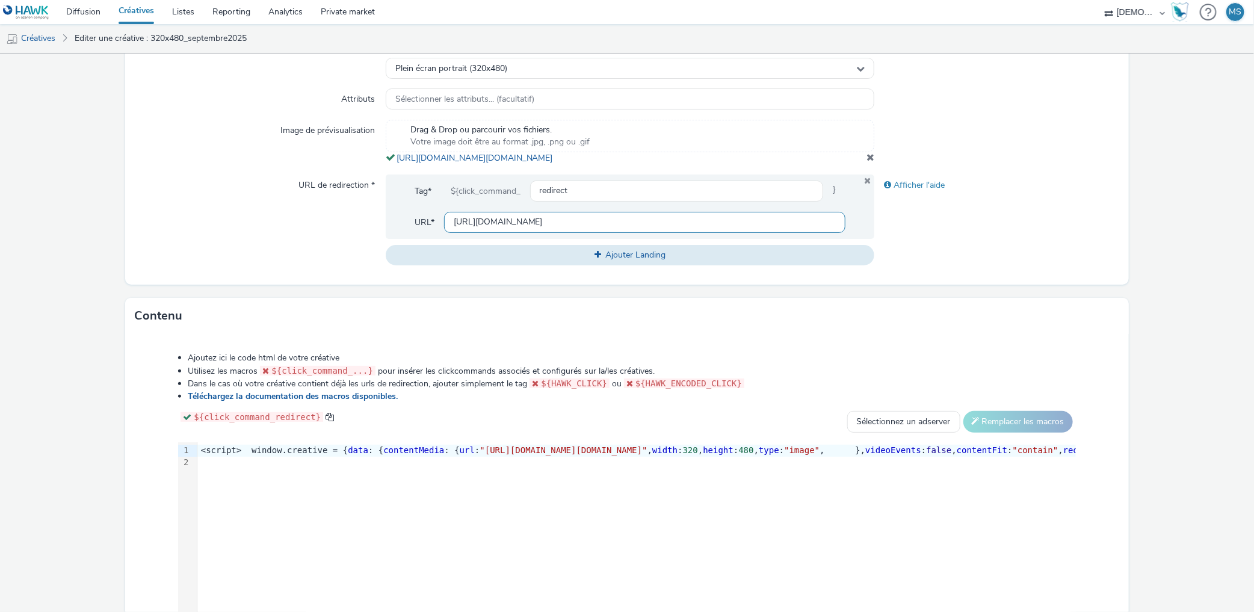
scroll to position [452, 0]
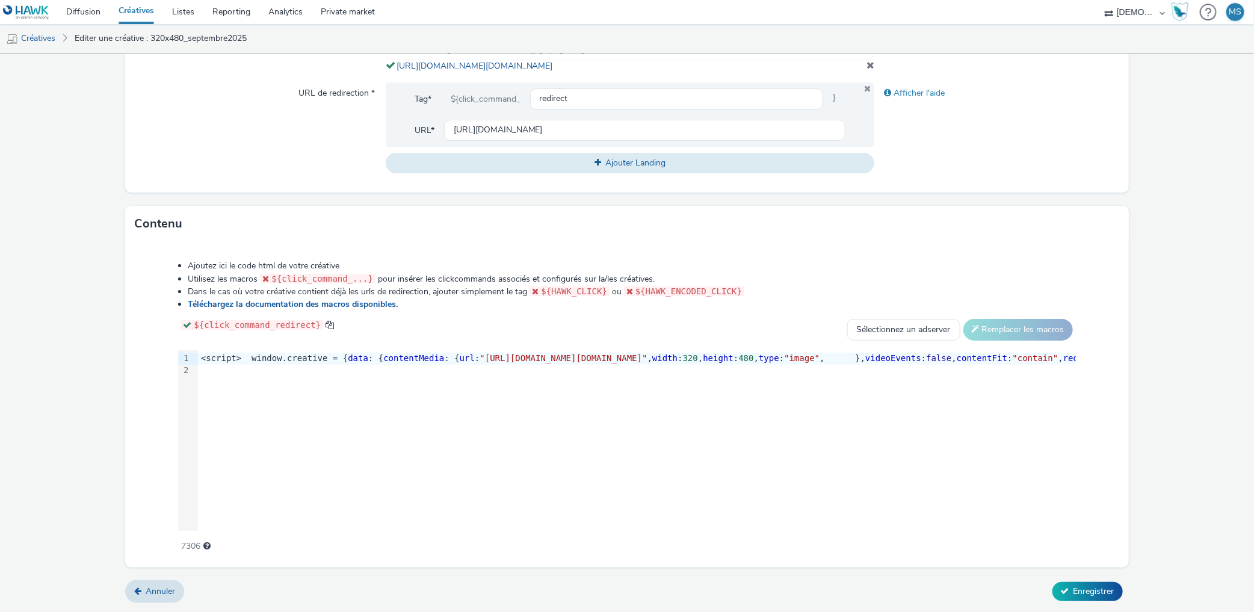
click at [1086, 579] on form "Editer une créative Général Annonceur * Auto JM Nom * 320x480_septembre2025 234…" at bounding box center [627, 112] width 1254 height 999
